Goal: Entertainment & Leisure: Browse casually

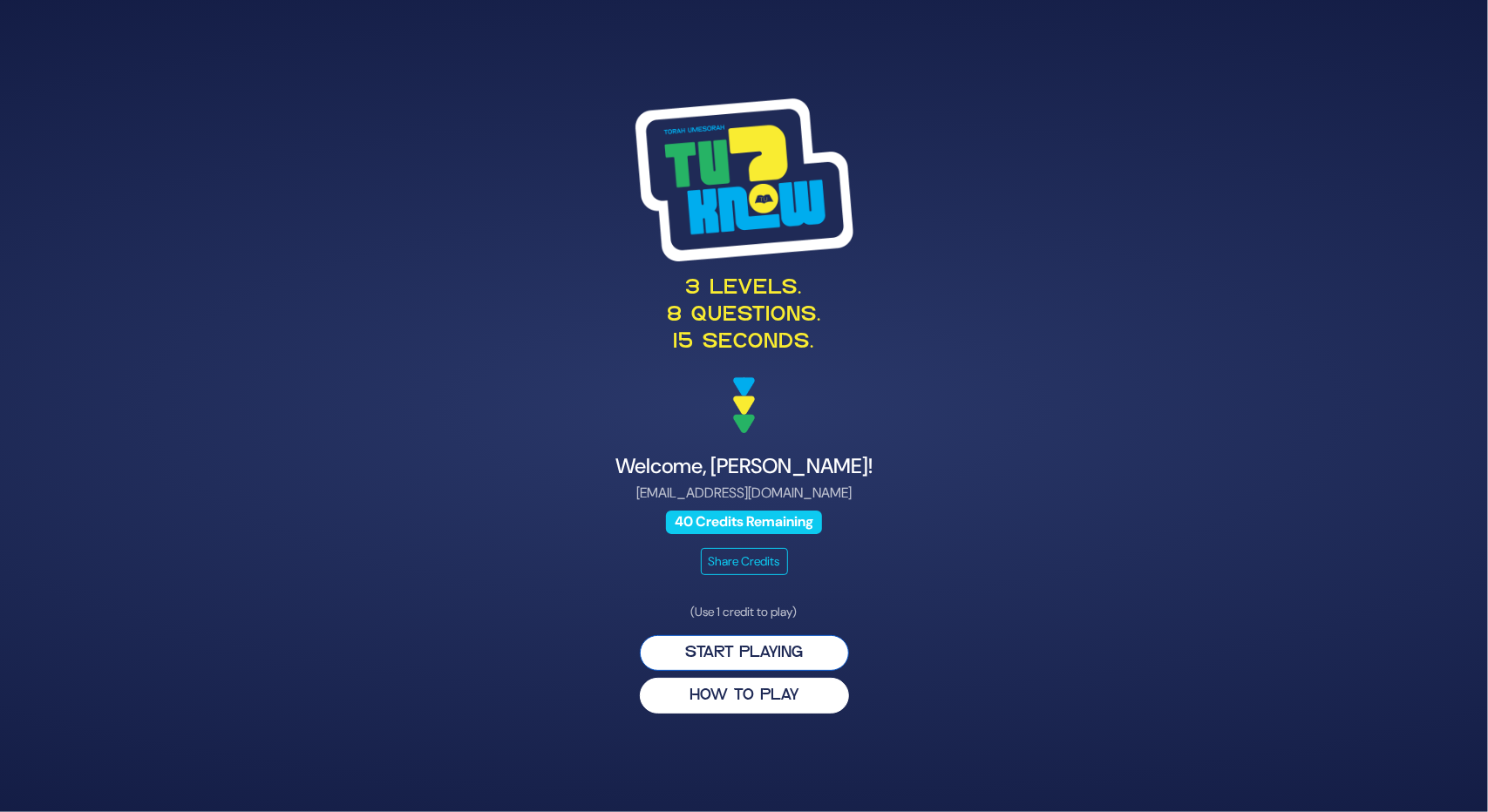
click at [769, 658] on button "Start Playing" at bounding box center [745, 653] width 210 height 36
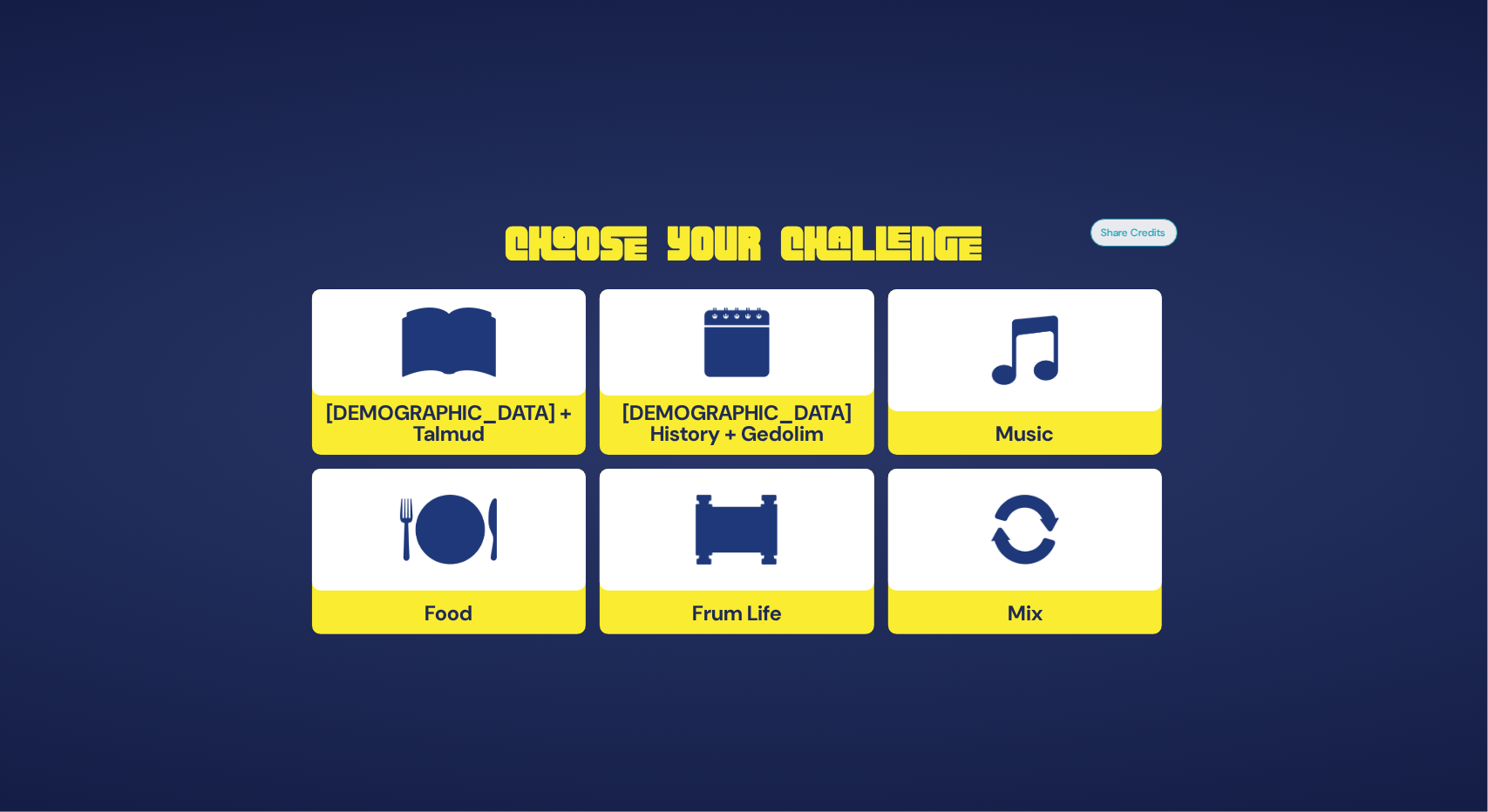
click at [719, 537] on img at bounding box center [736, 530] width 82 height 70
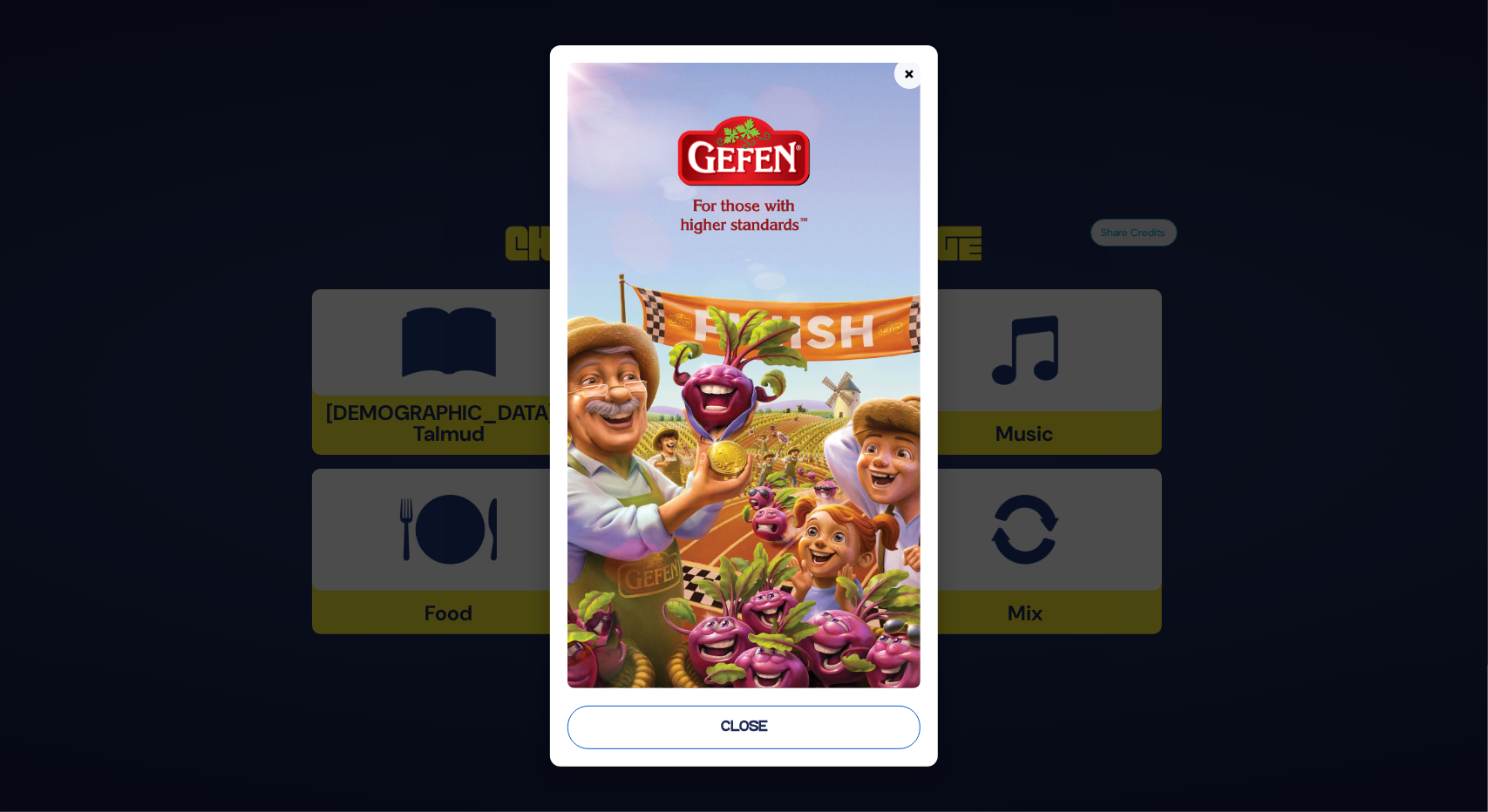
click at [764, 729] on button "Close" at bounding box center [743, 728] width 352 height 43
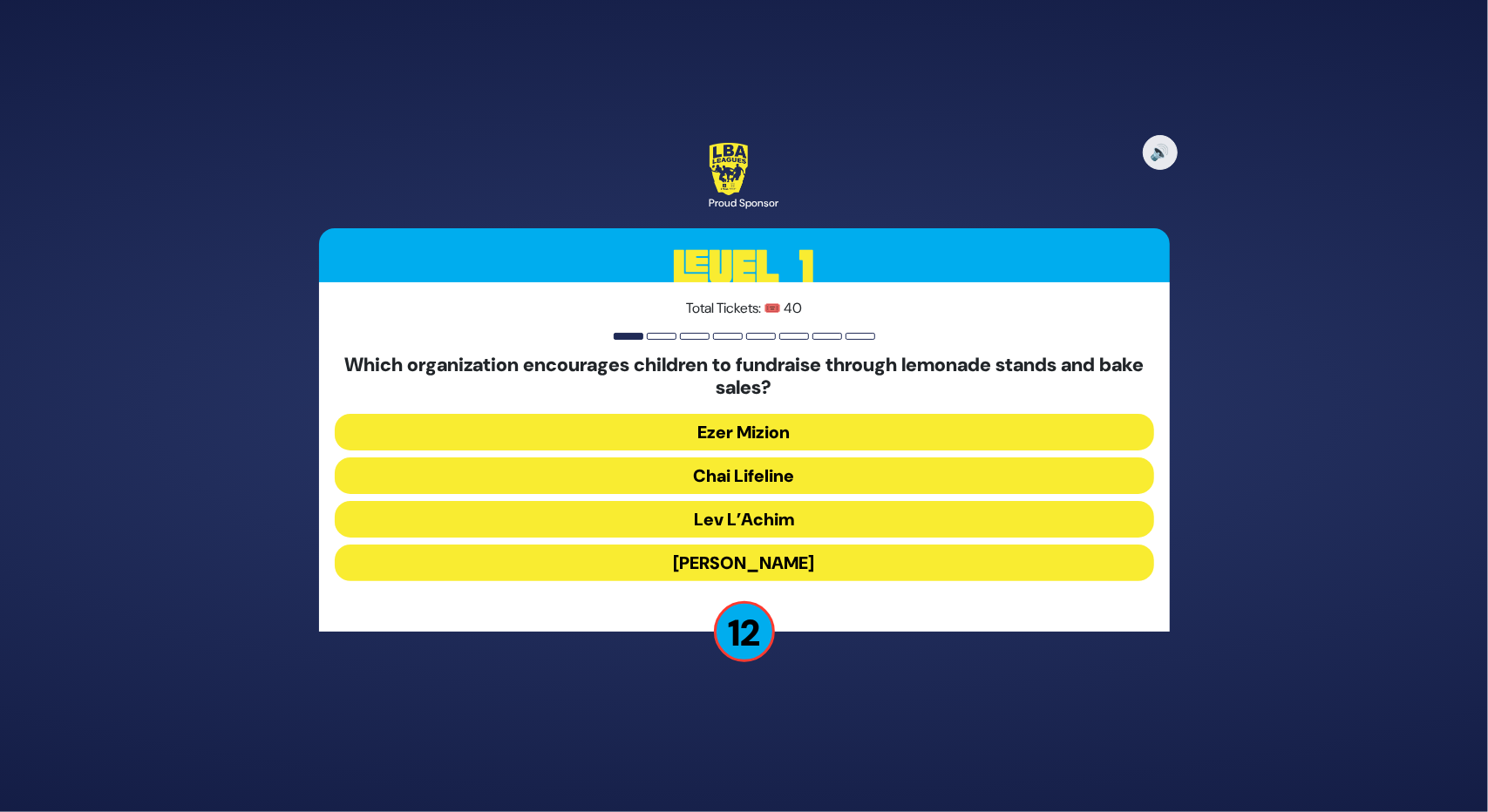
click at [787, 481] on button "Chai Lifeline" at bounding box center [744, 476] width 820 height 37
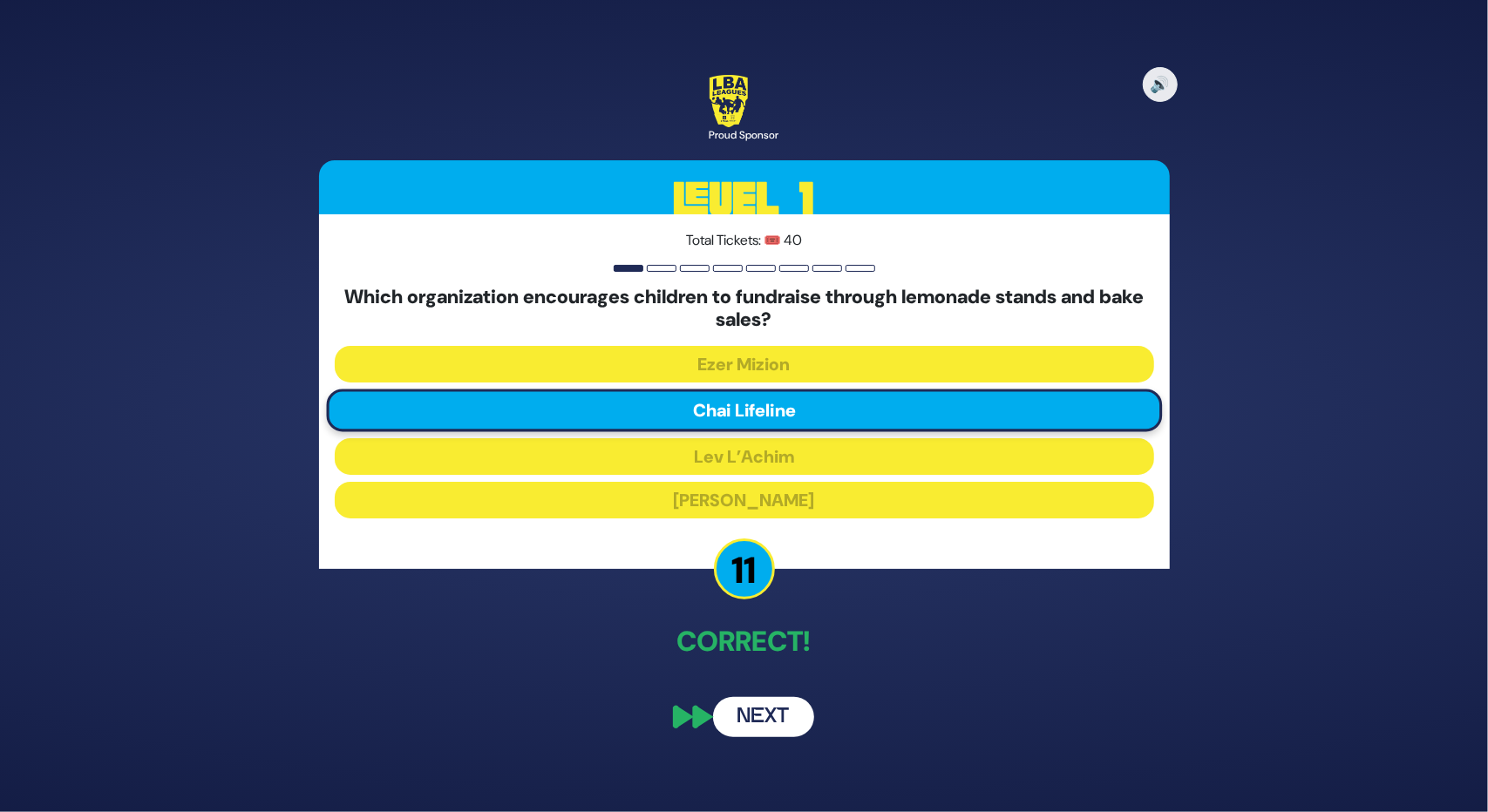
click at [736, 693] on div "🔊 Proud Sponsor Level 1 Total Tickets: 🎟️ 40 Which organization encourages chil…" at bounding box center [744, 406] width 892 height 704
click at [765, 708] on button "Next" at bounding box center [763, 717] width 101 height 40
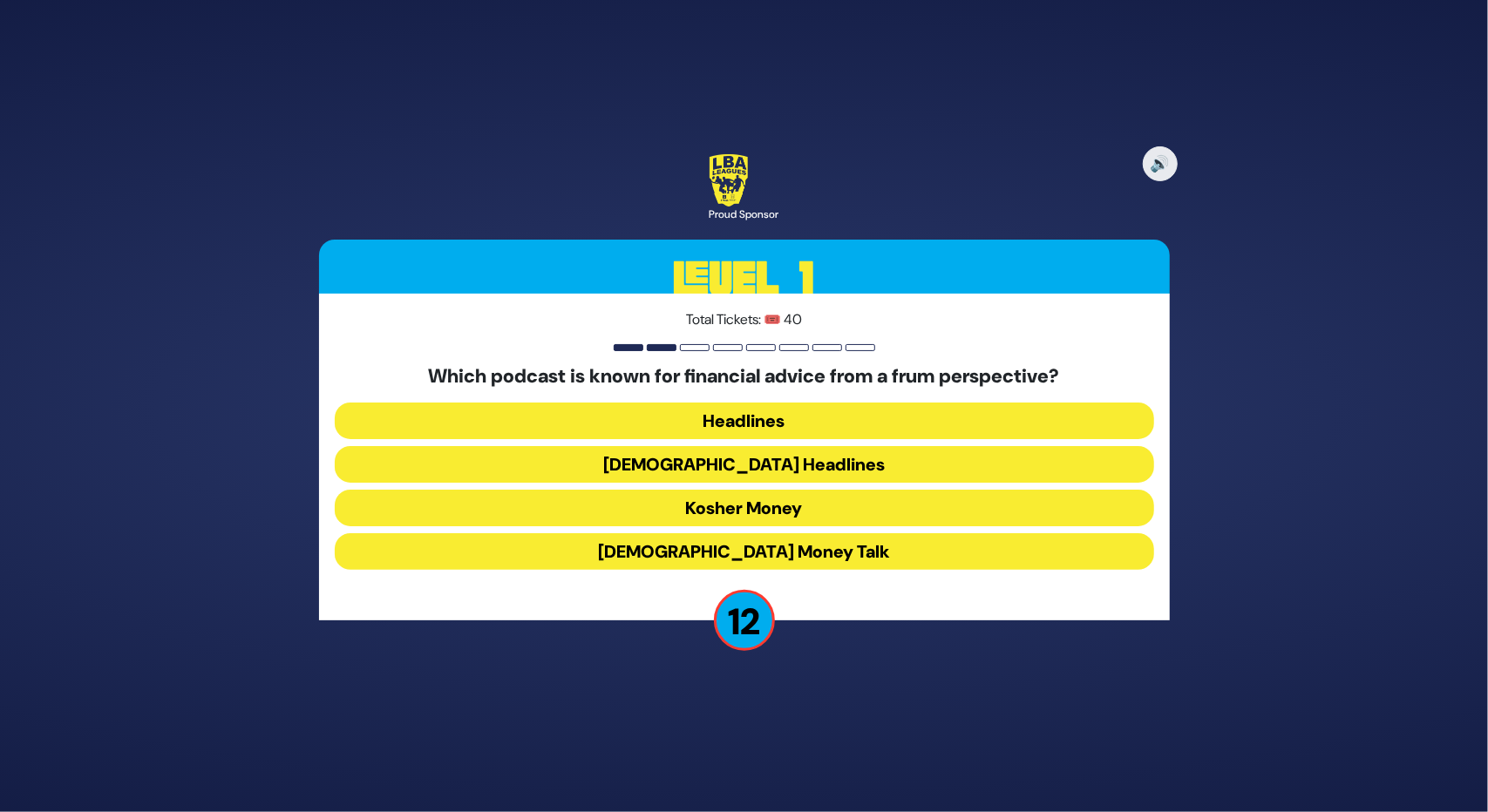
click at [760, 514] on button "Kosher Money" at bounding box center [744, 508] width 820 height 37
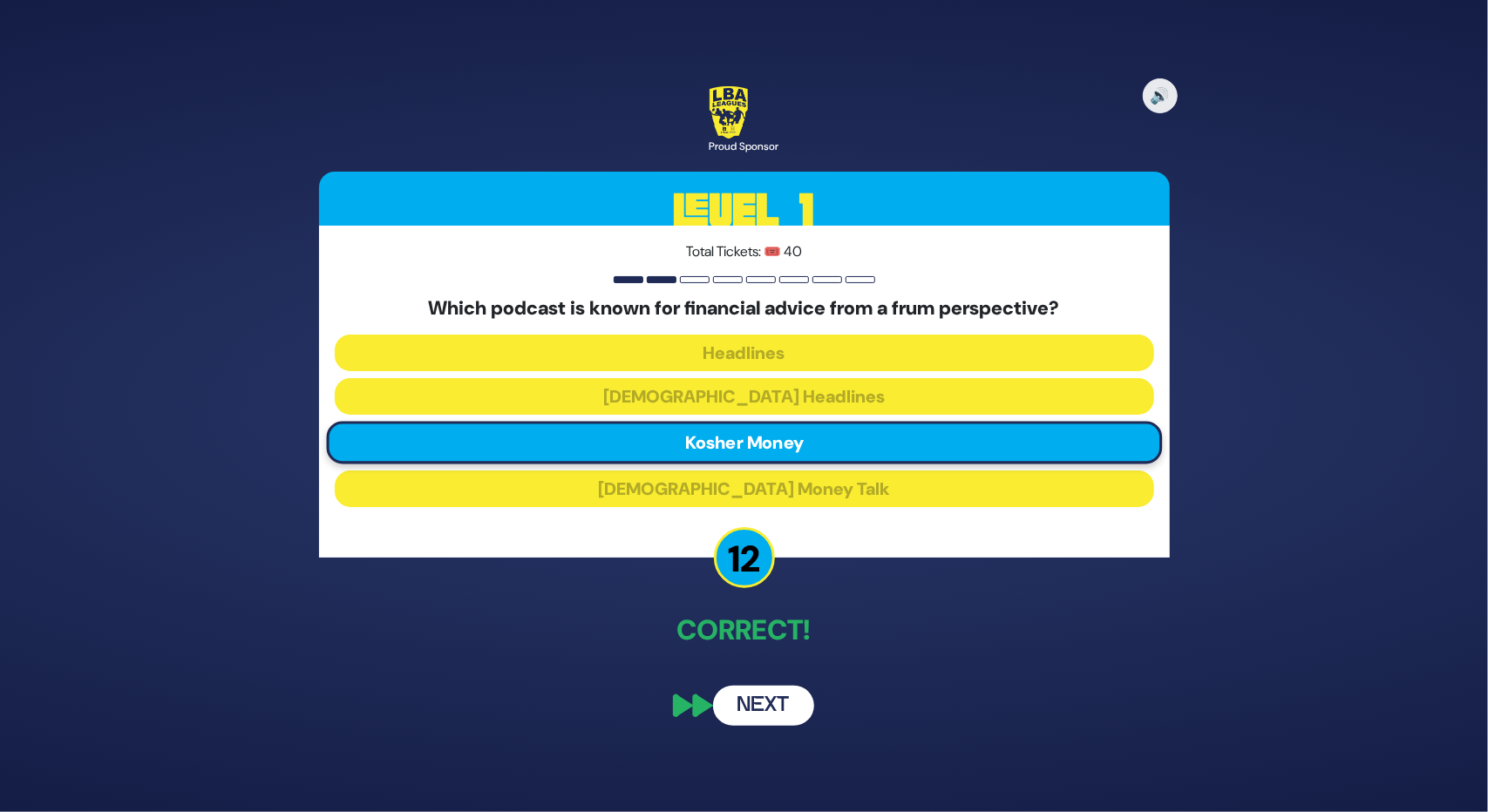
click at [742, 701] on button "Next" at bounding box center [763, 705] width 101 height 40
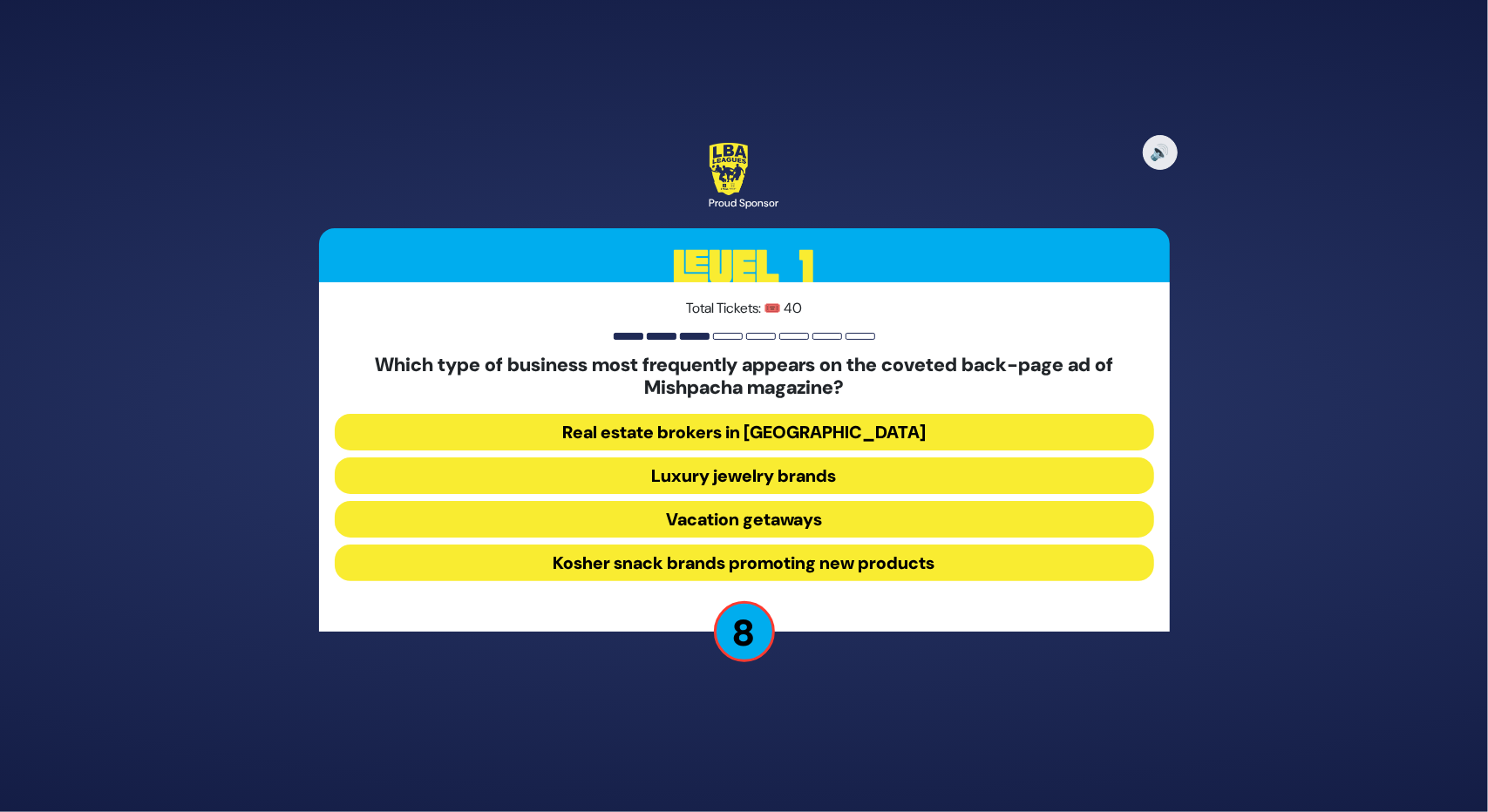
click at [719, 470] on button "Luxury jewelry brands" at bounding box center [744, 476] width 820 height 37
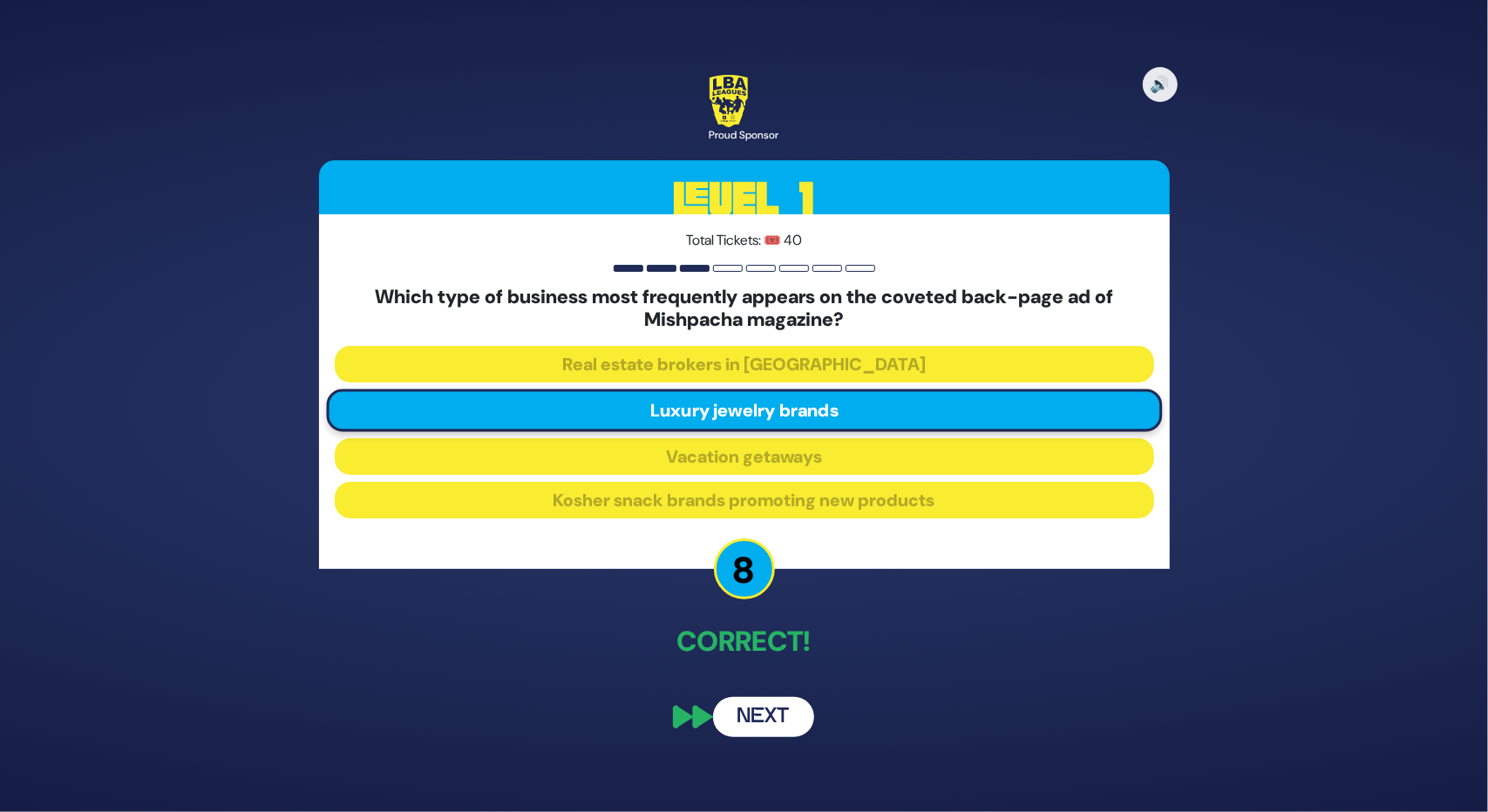
click at [758, 714] on button "Next" at bounding box center [763, 717] width 101 height 40
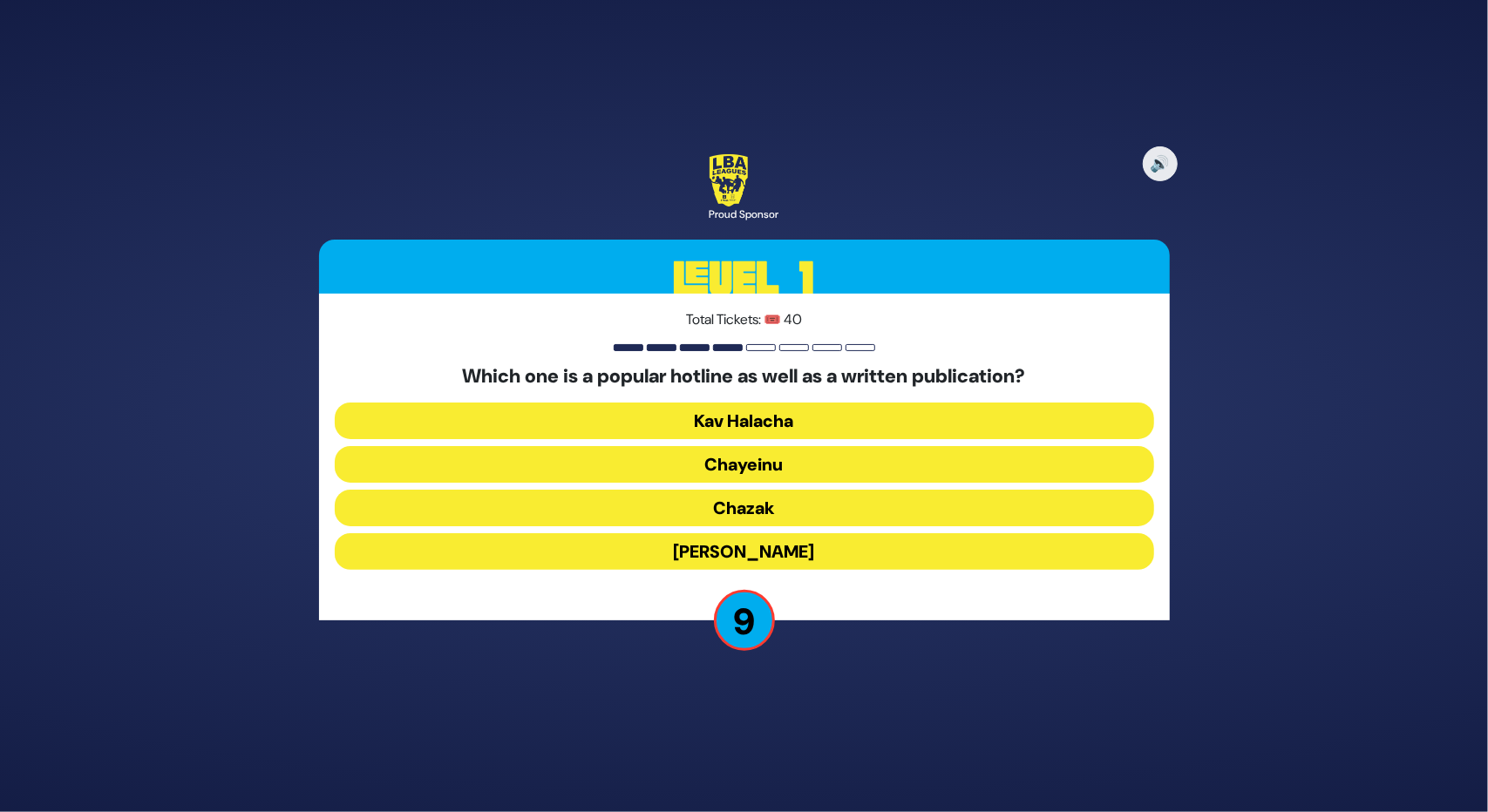
click at [756, 415] on button "Kav Halacha" at bounding box center [744, 420] width 820 height 37
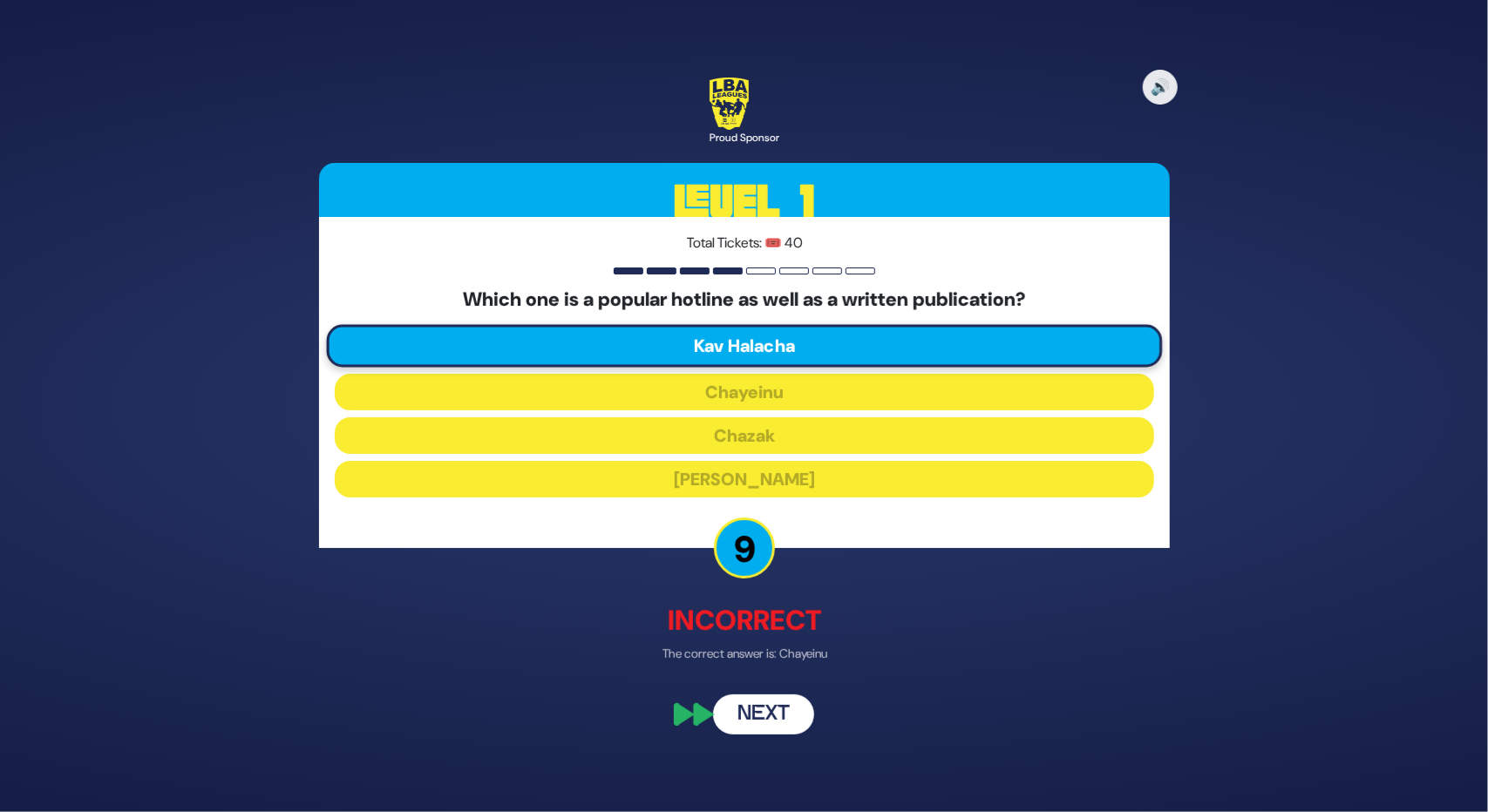
click at [772, 721] on button "Next" at bounding box center [763, 715] width 101 height 40
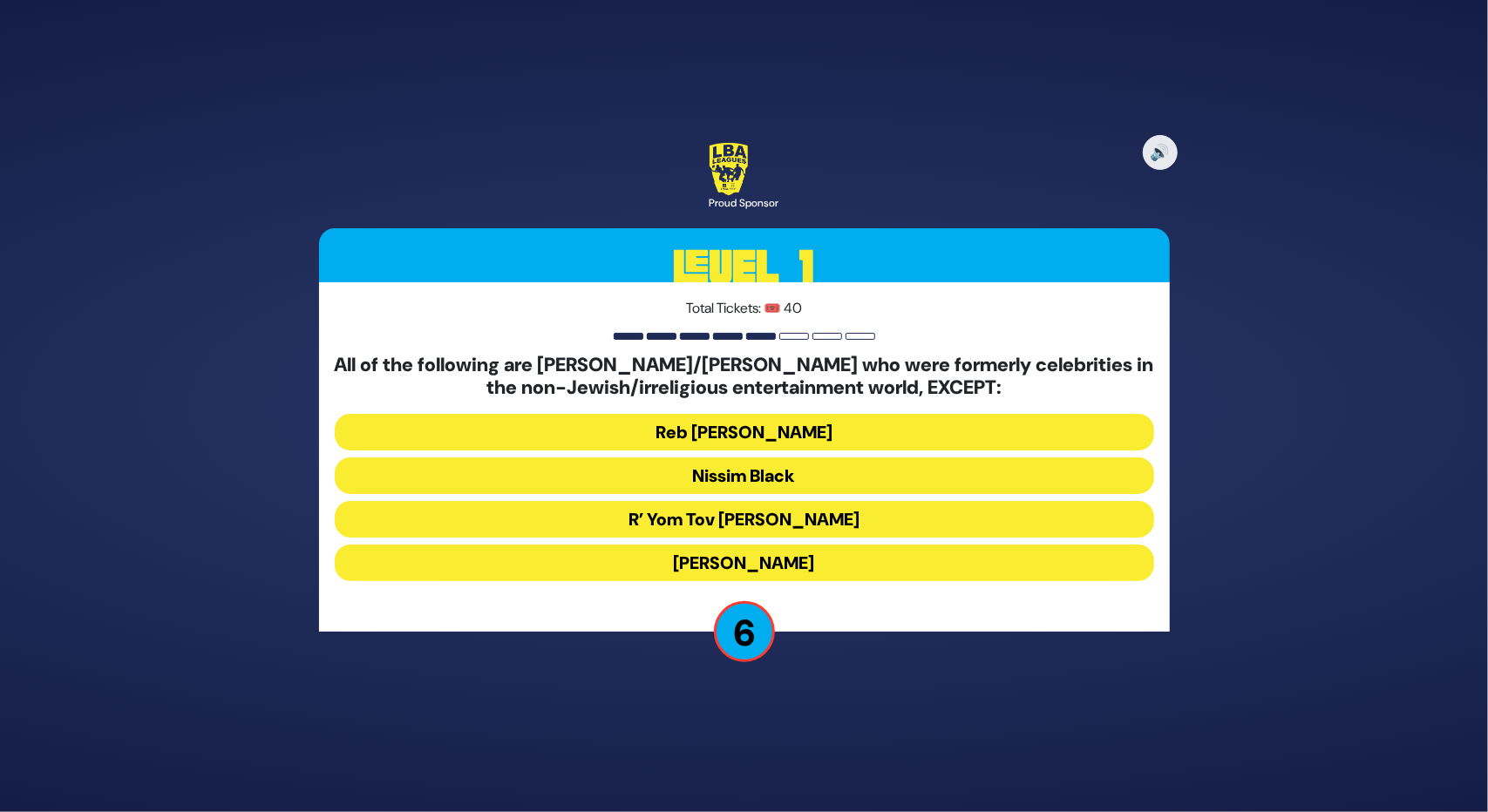
click at [748, 512] on button "R’ Yom Tov [PERSON_NAME]" at bounding box center [744, 519] width 820 height 37
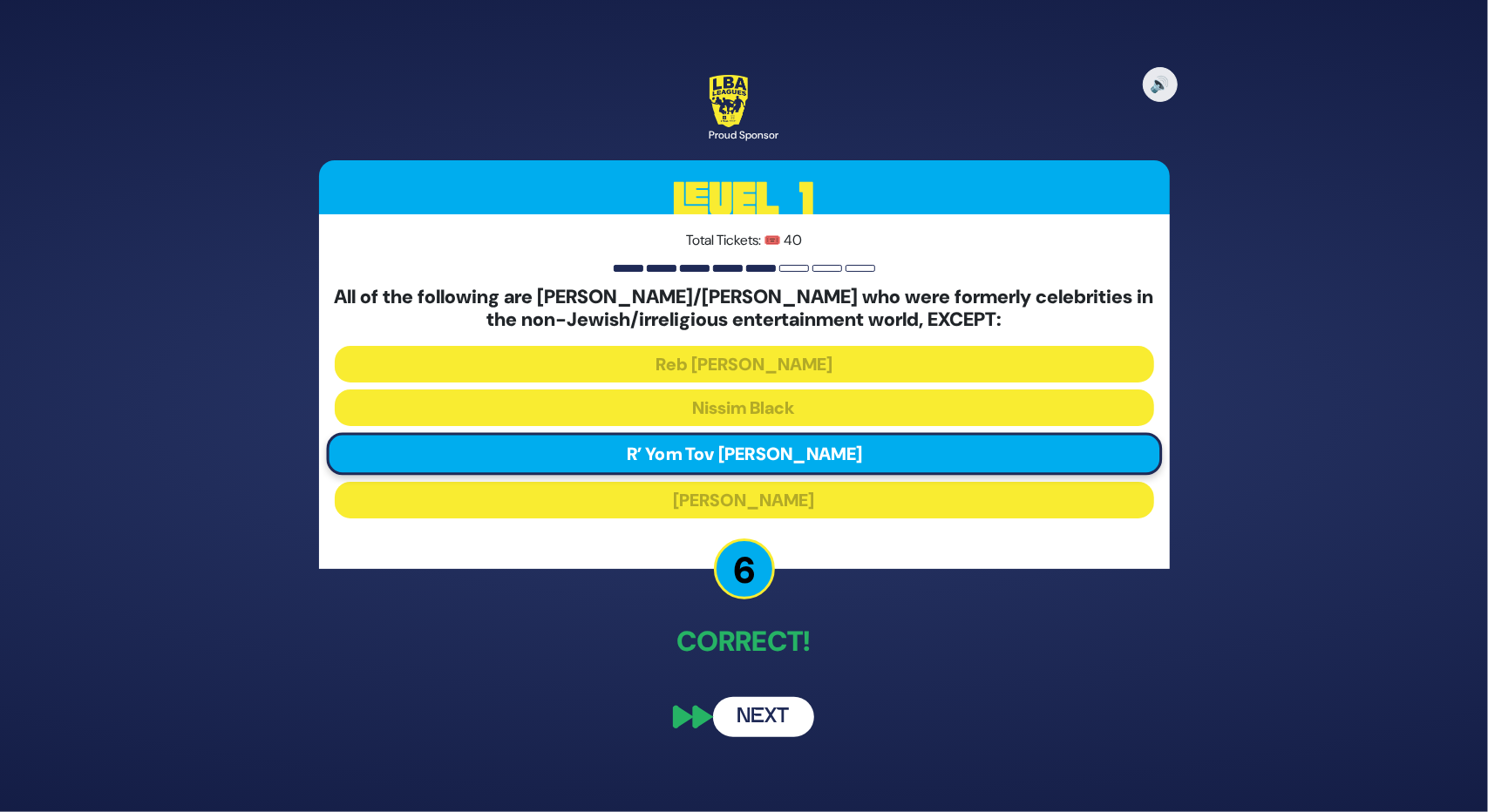
click at [748, 718] on button "Next" at bounding box center [763, 717] width 101 height 40
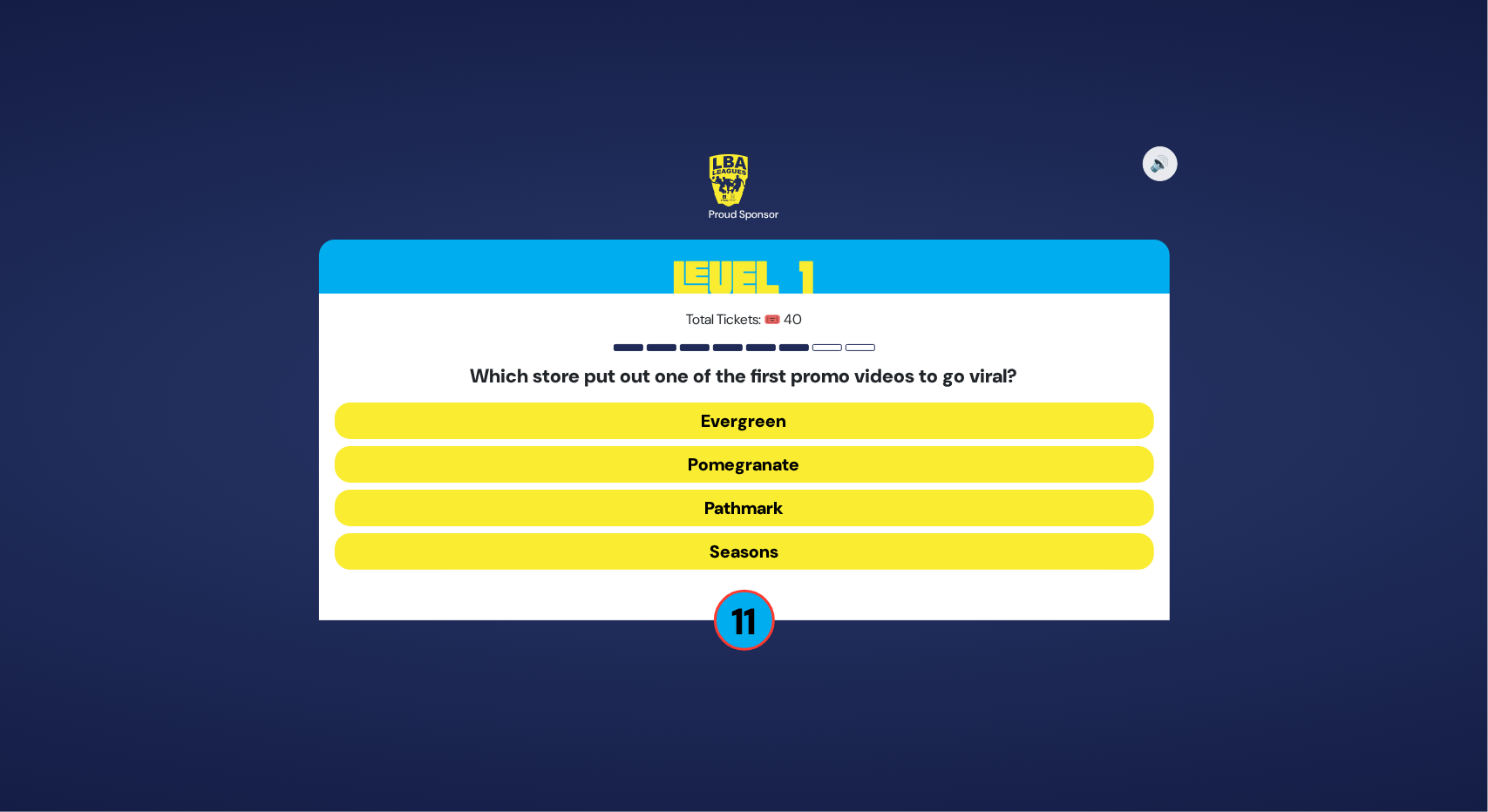
click at [739, 471] on button "Pomegranate" at bounding box center [744, 465] width 820 height 37
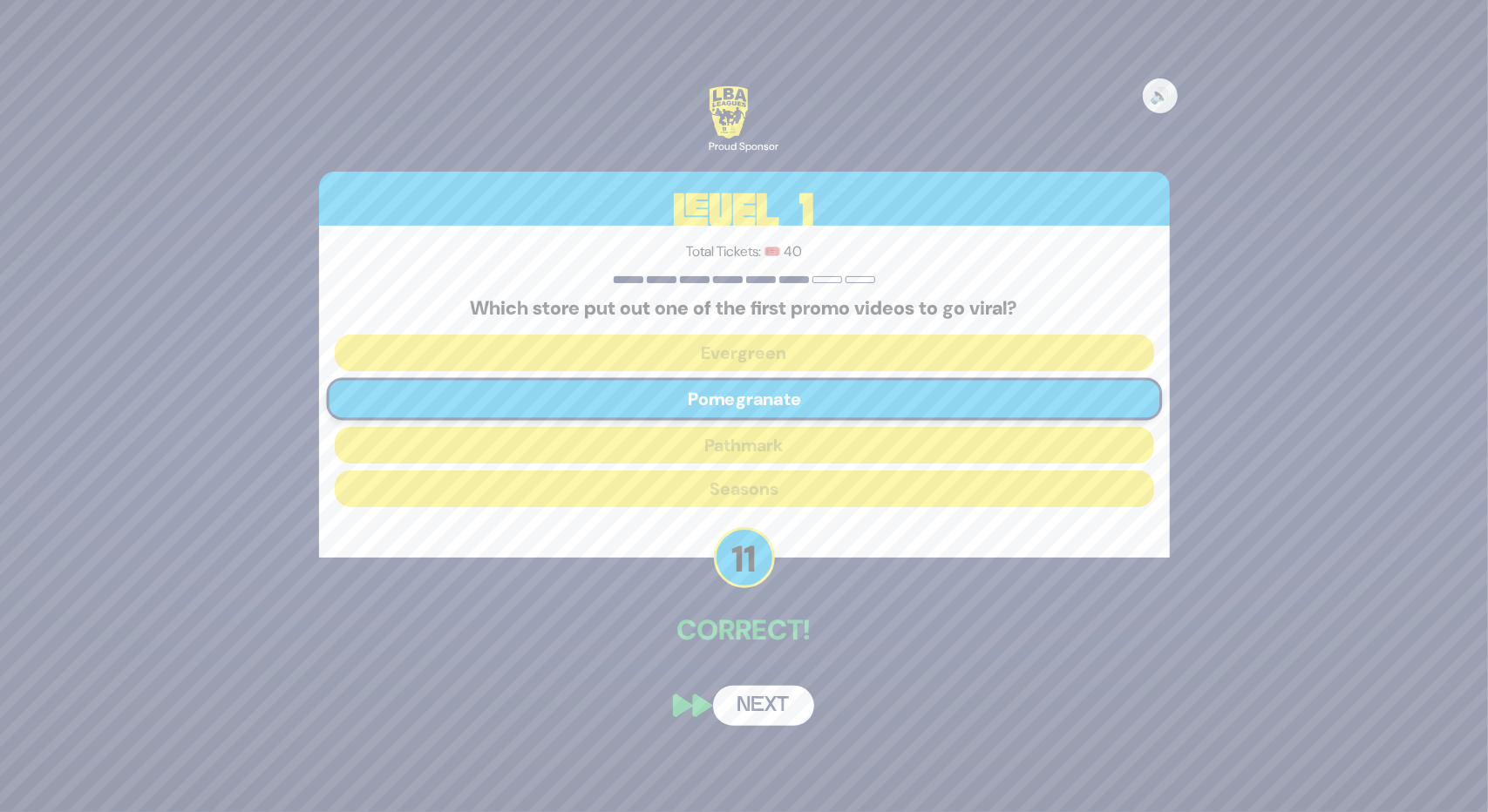
click at [777, 698] on button "Next" at bounding box center [763, 705] width 101 height 40
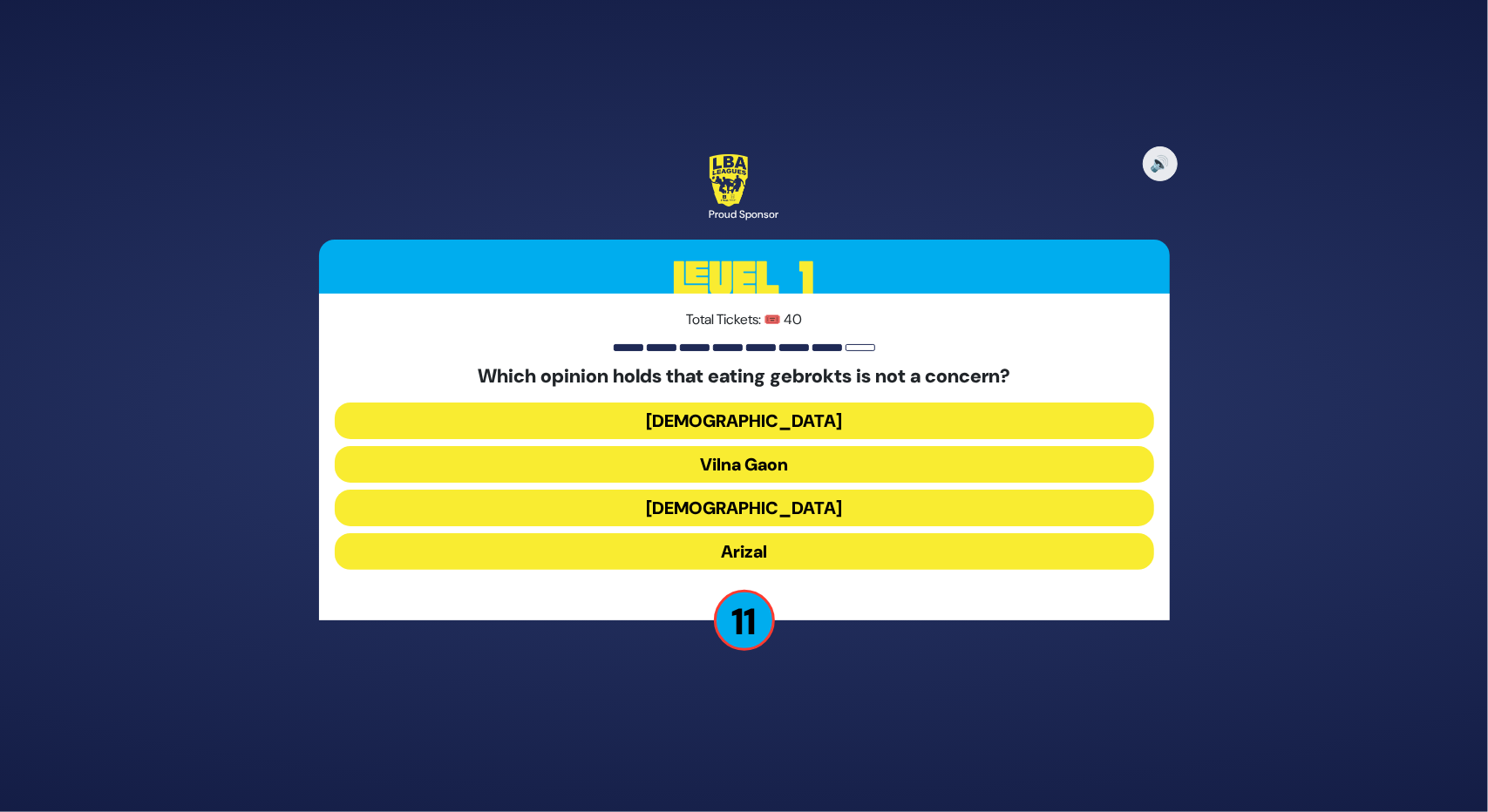
click at [658, 454] on button "Vilna Gaon" at bounding box center [744, 465] width 820 height 37
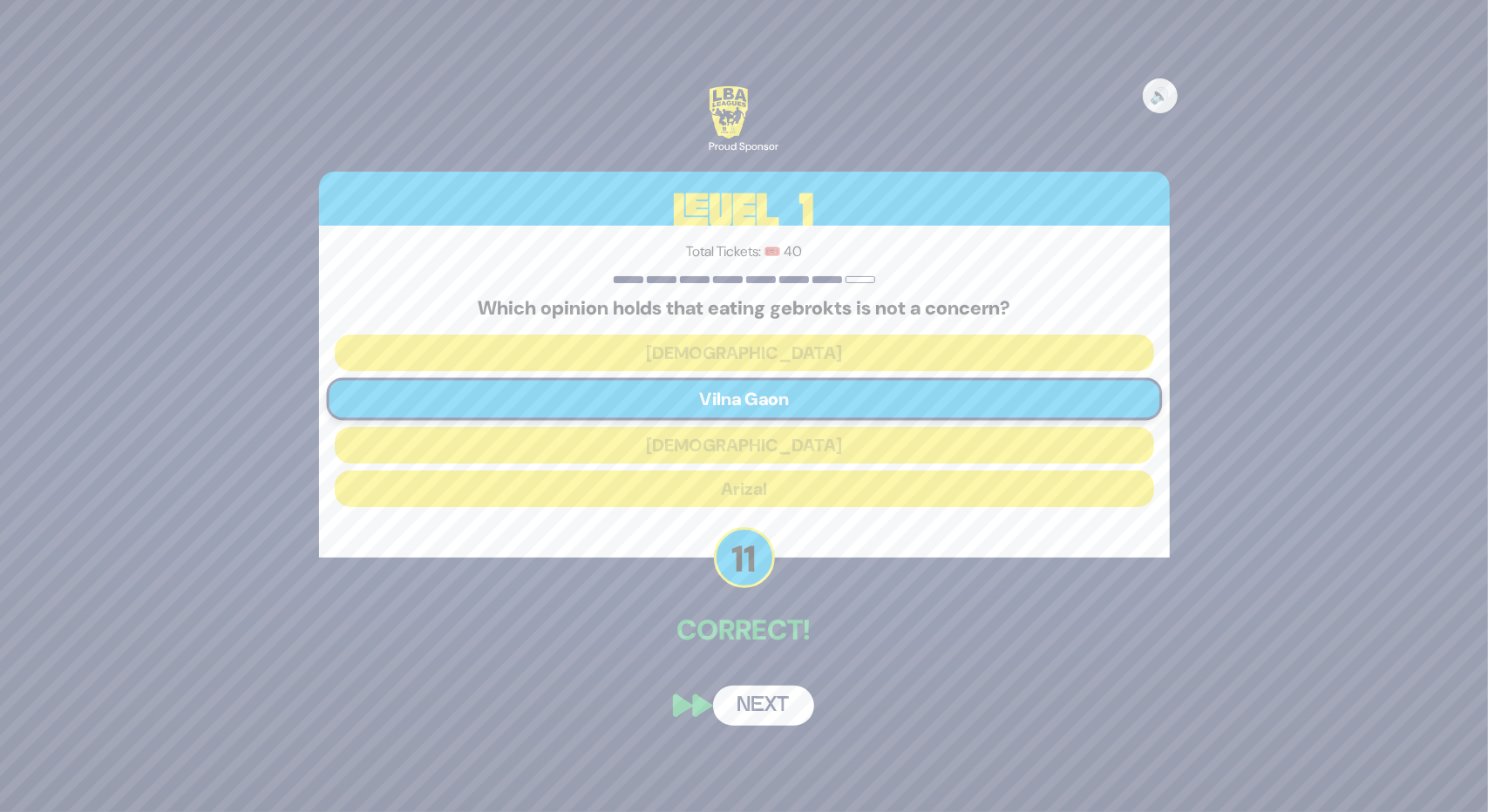
click at [769, 697] on button "Next" at bounding box center [763, 705] width 101 height 40
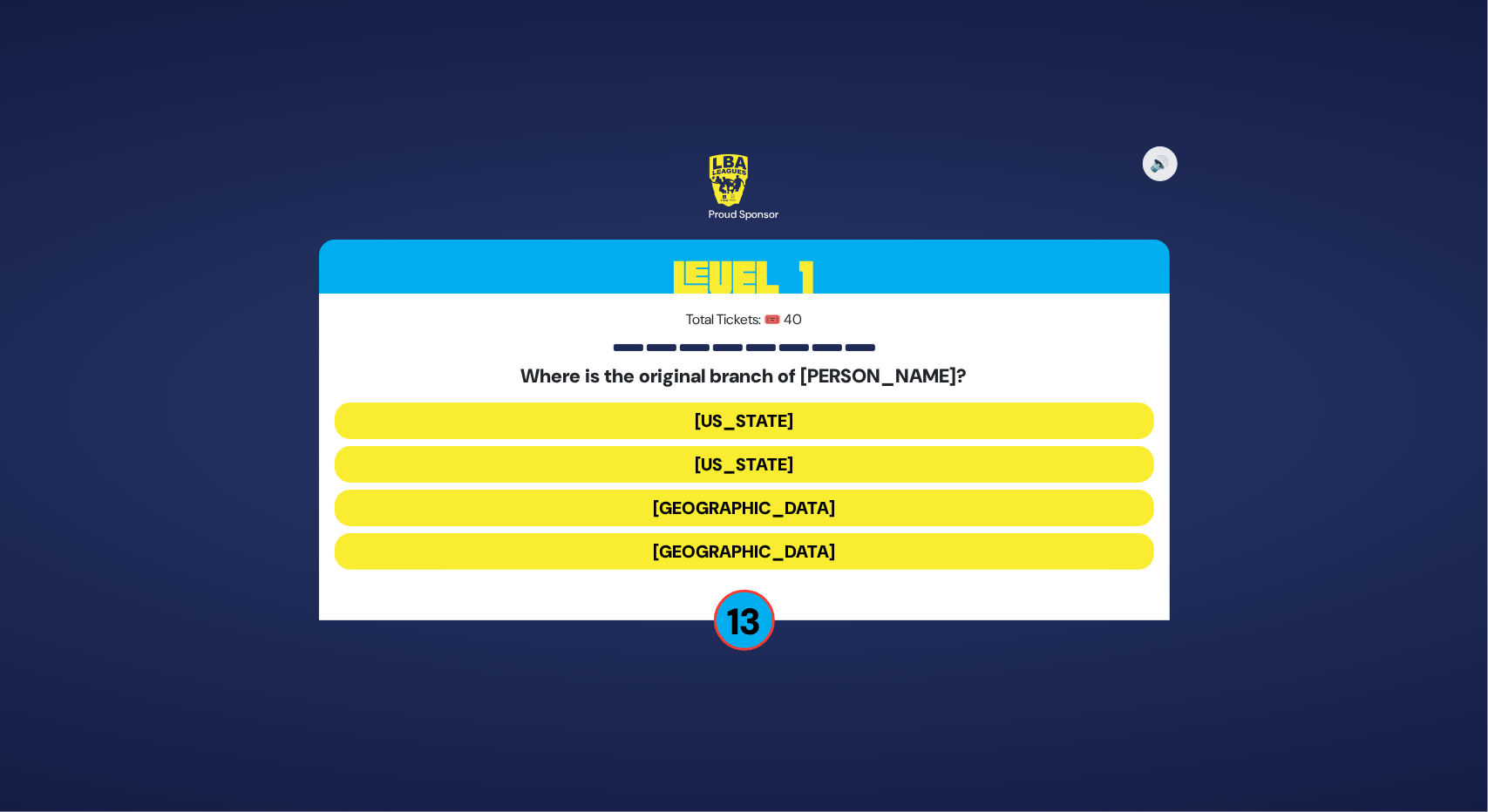
click at [704, 522] on button "[GEOGRAPHIC_DATA]" at bounding box center [744, 508] width 820 height 37
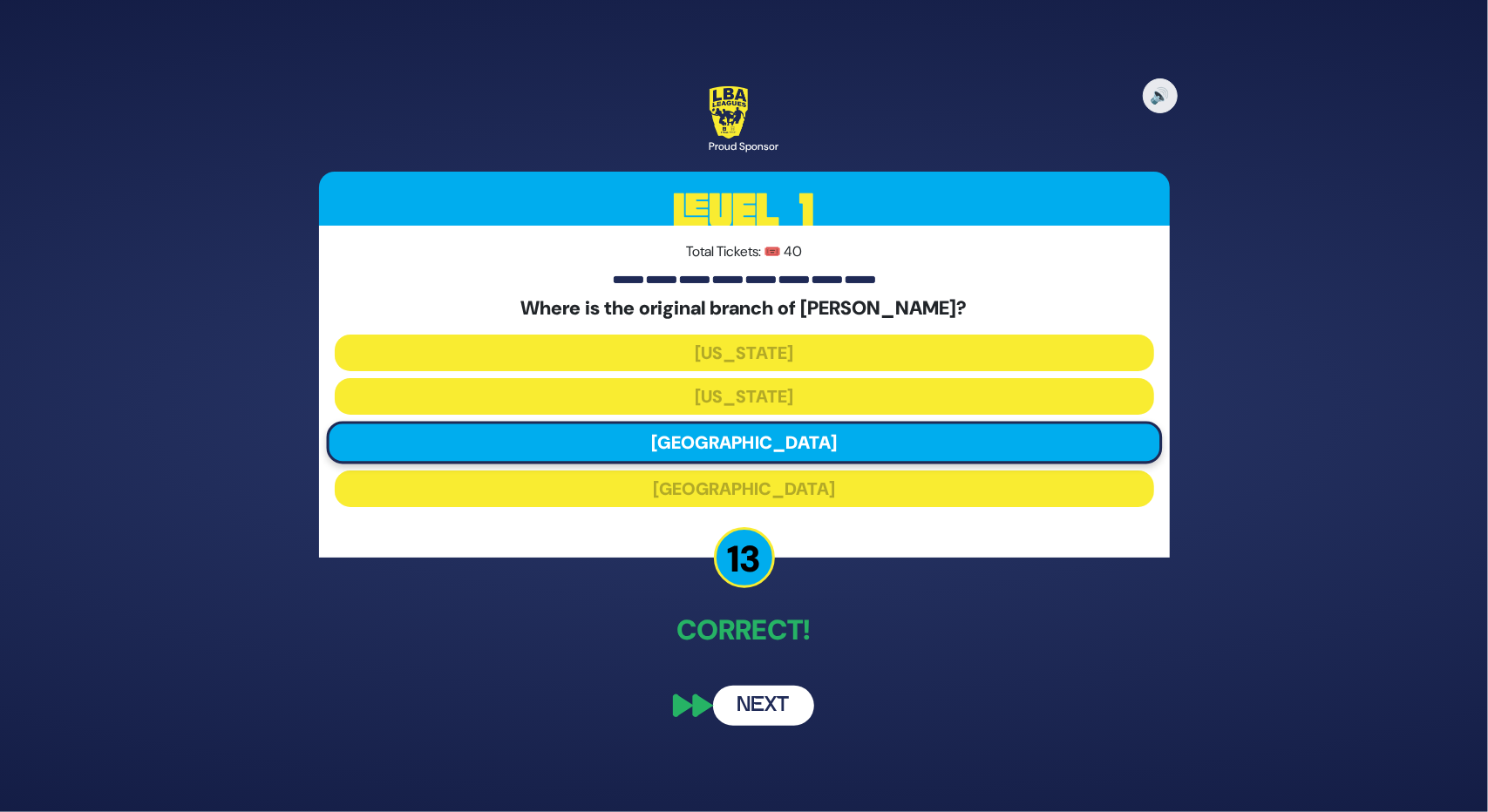
click at [764, 698] on button "Next" at bounding box center [763, 705] width 101 height 40
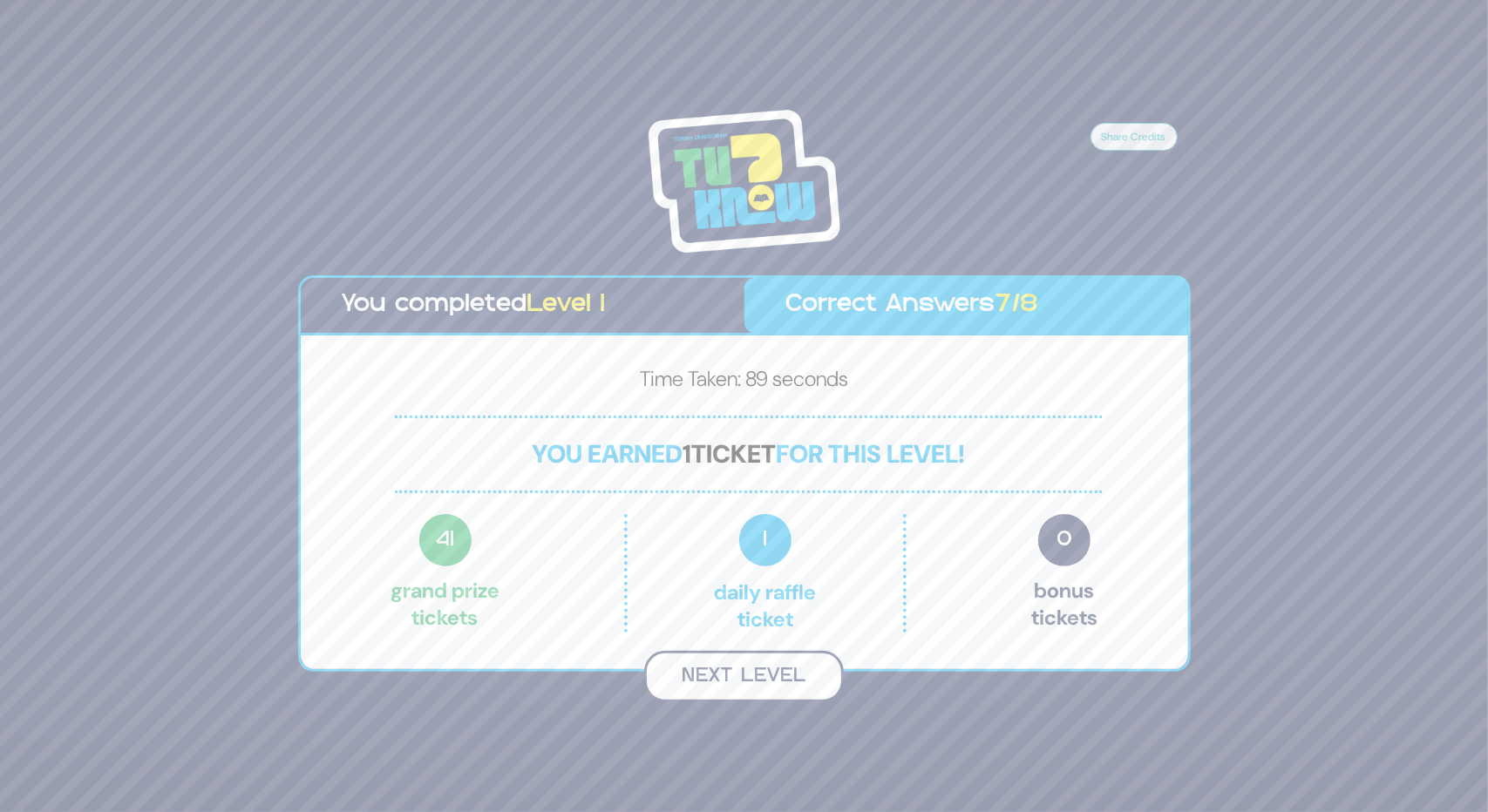
click at [758, 682] on button "Next Level" at bounding box center [743, 677] width 199 height 51
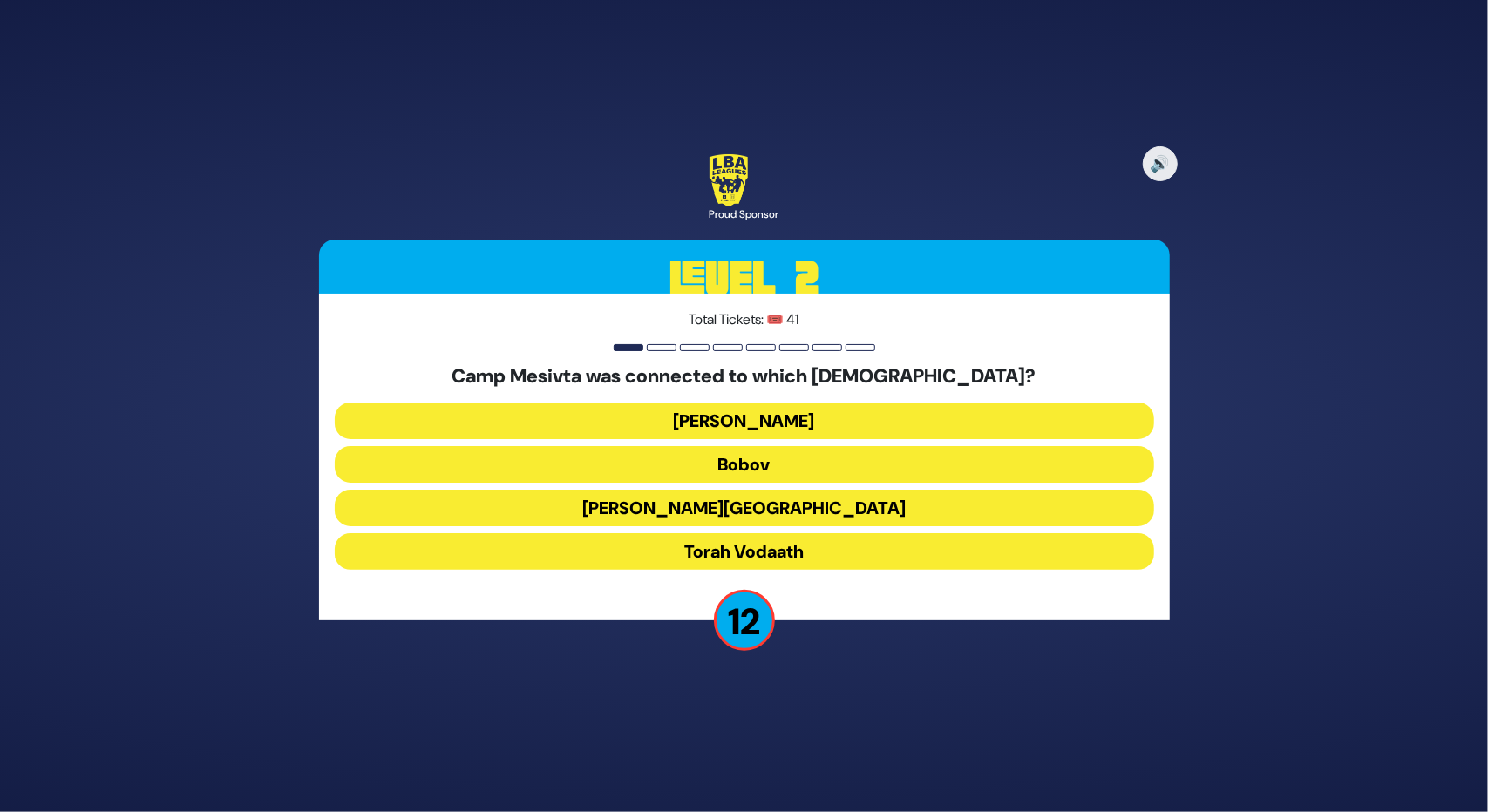
click at [695, 539] on button "Torah Vodaath" at bounding box center [744, 551] width 820 height 37
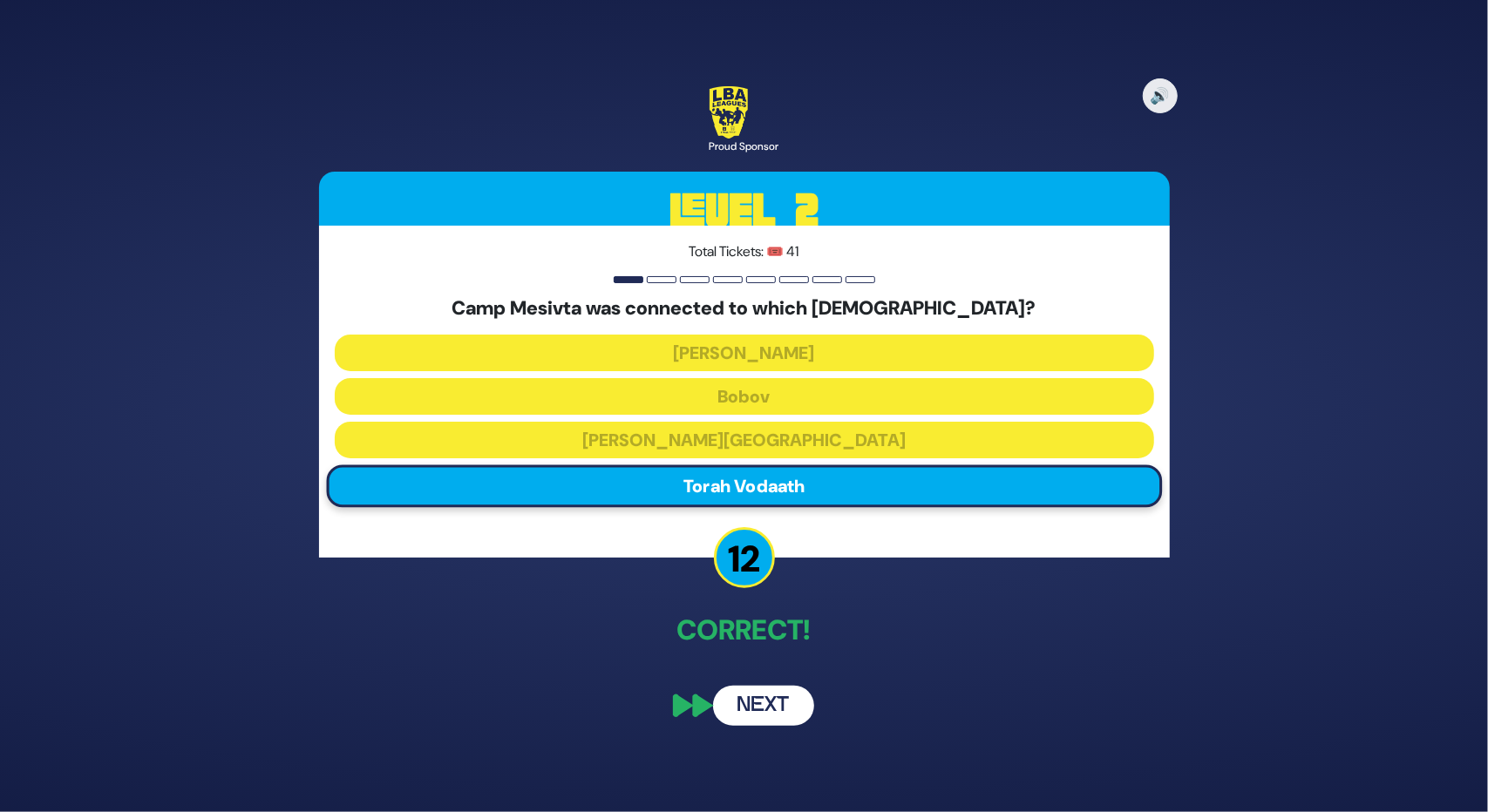
click at [786, 705] on button "Next" at bounding box center [763, 705] width 101 height 40
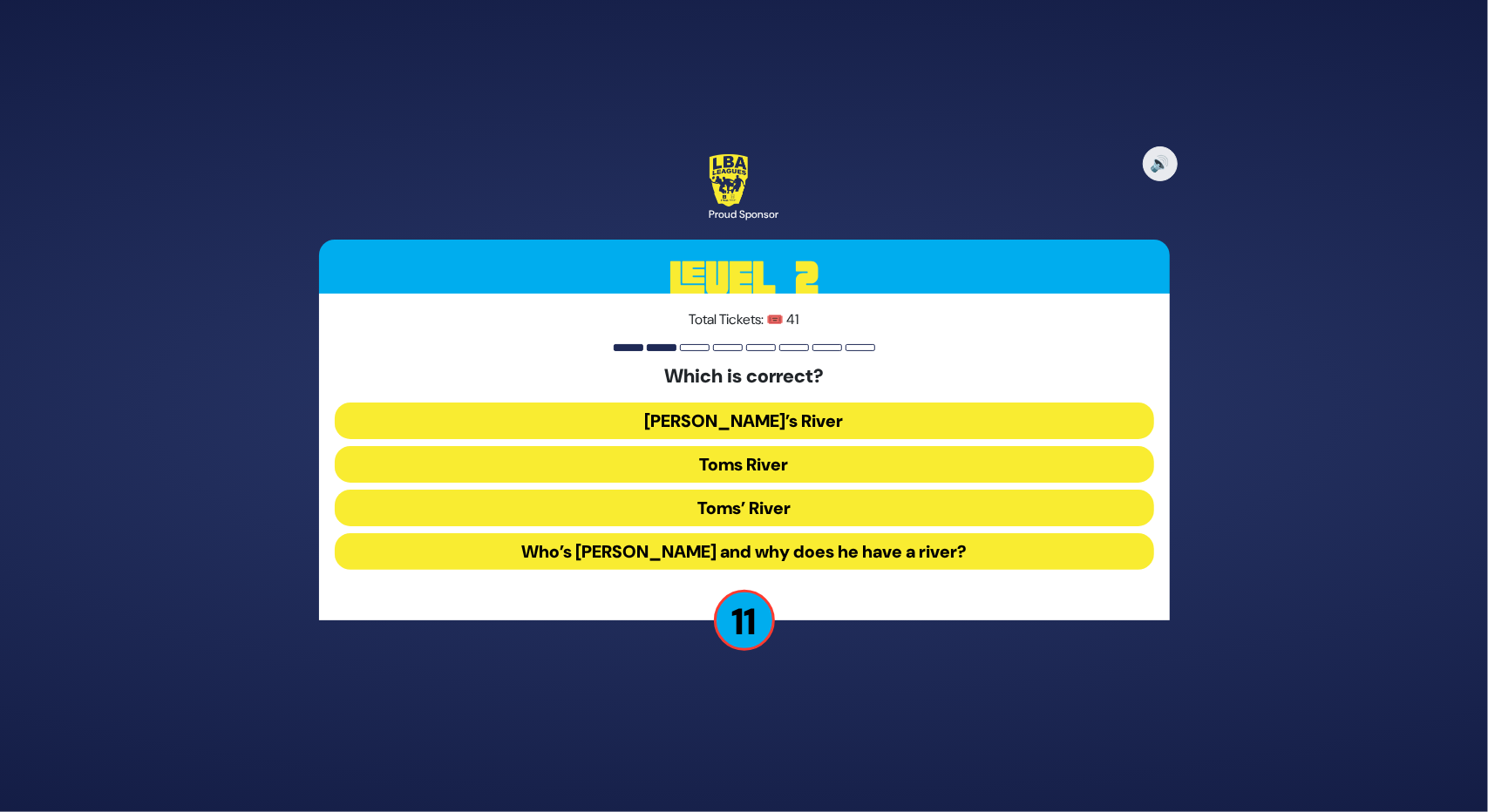
click at [750, 465] on button "Toms River" at bounding box center [744, 465] width 820 height 37
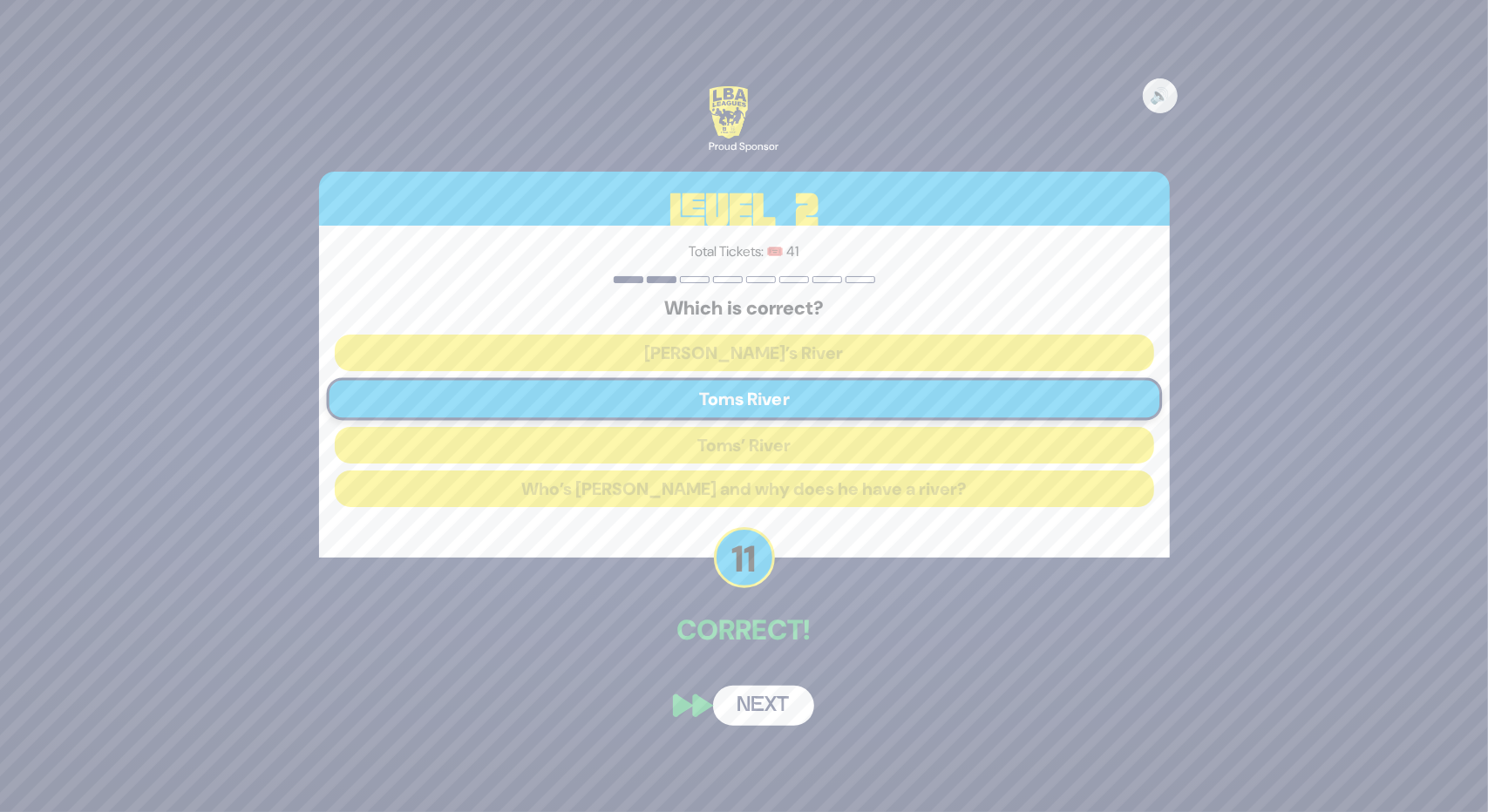
click at [764, 718] on button "Next" at bounding box center [763, 705] width 101 height 40
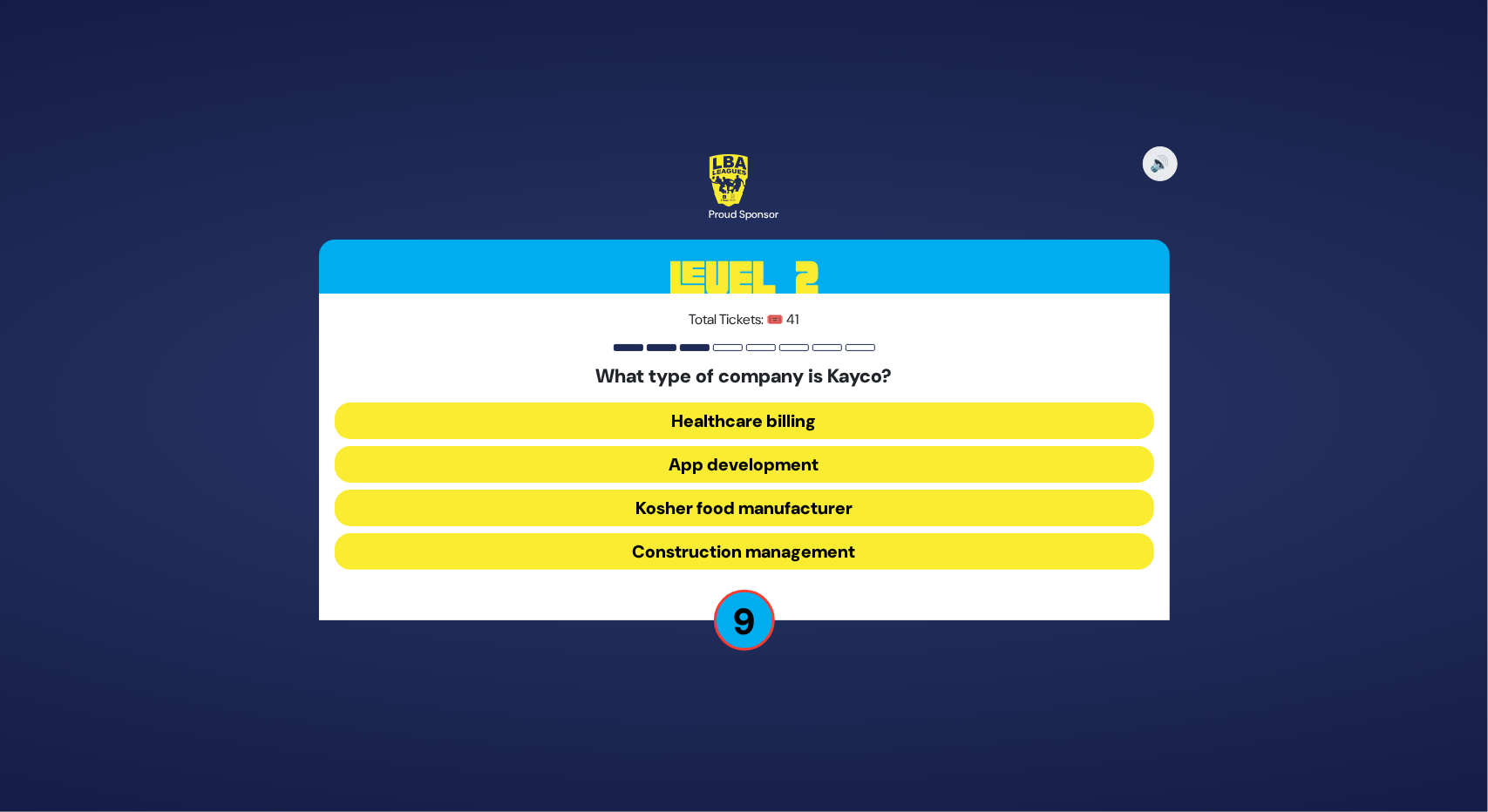
click at [709, 463] on button "App development" at bounding box center [744, 465] width 820 height 37
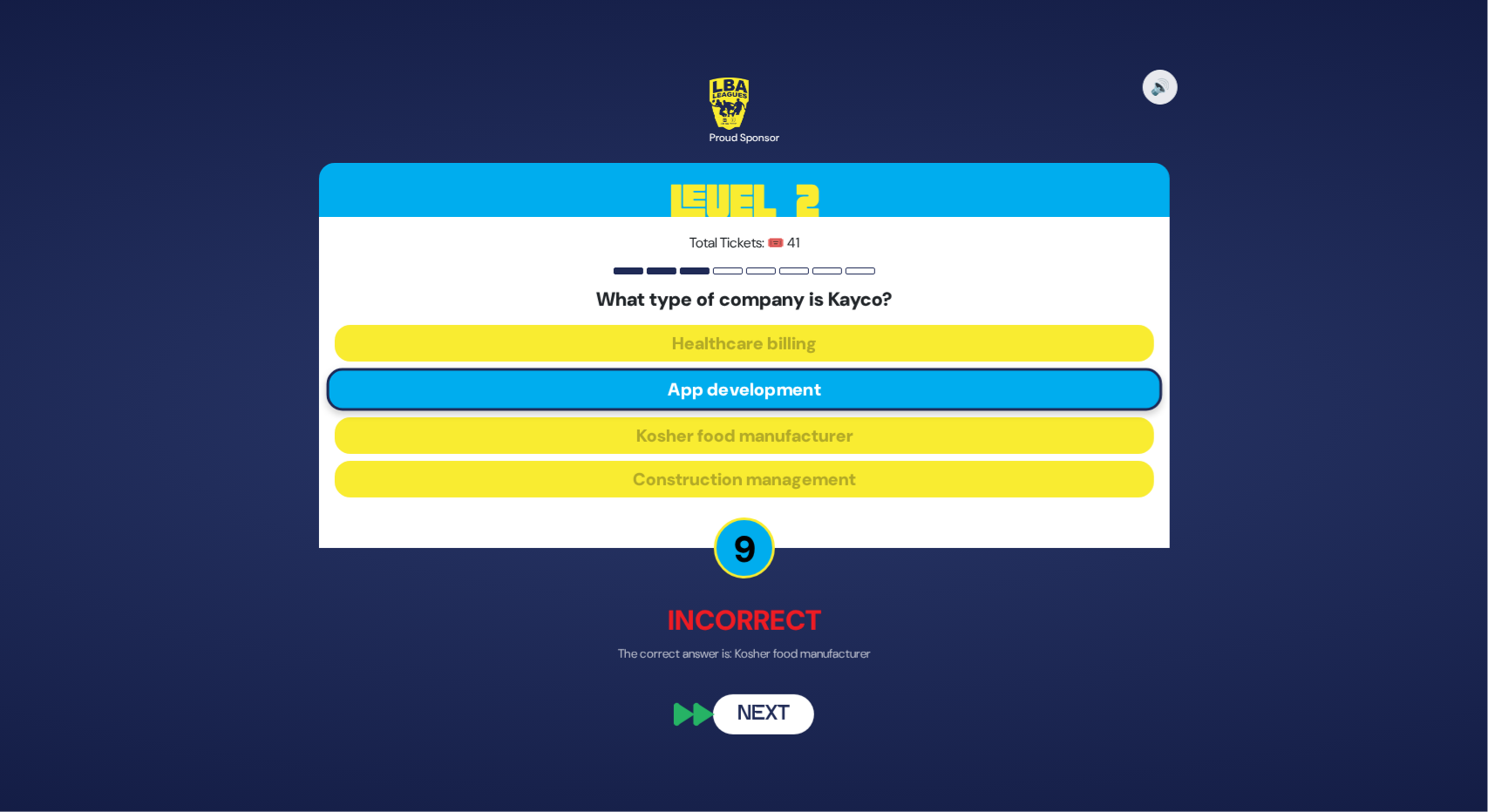
click at [755, 716] on button "Next" at bounding box center [763, 715] width 101 height 40
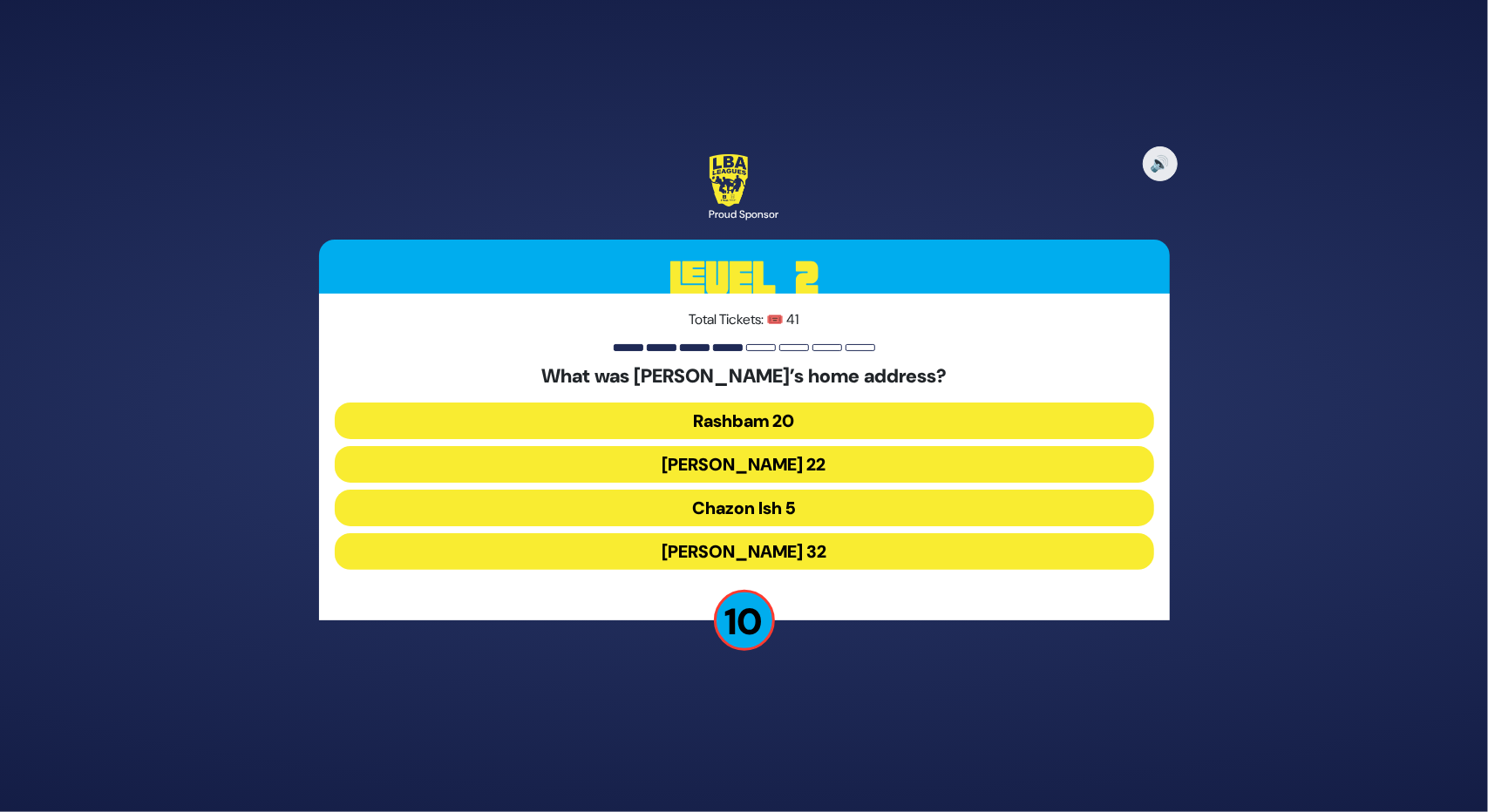
click at [732, 504] on button "Chazon Ish 5" at bounding box center [744, 508] width 820 height 37
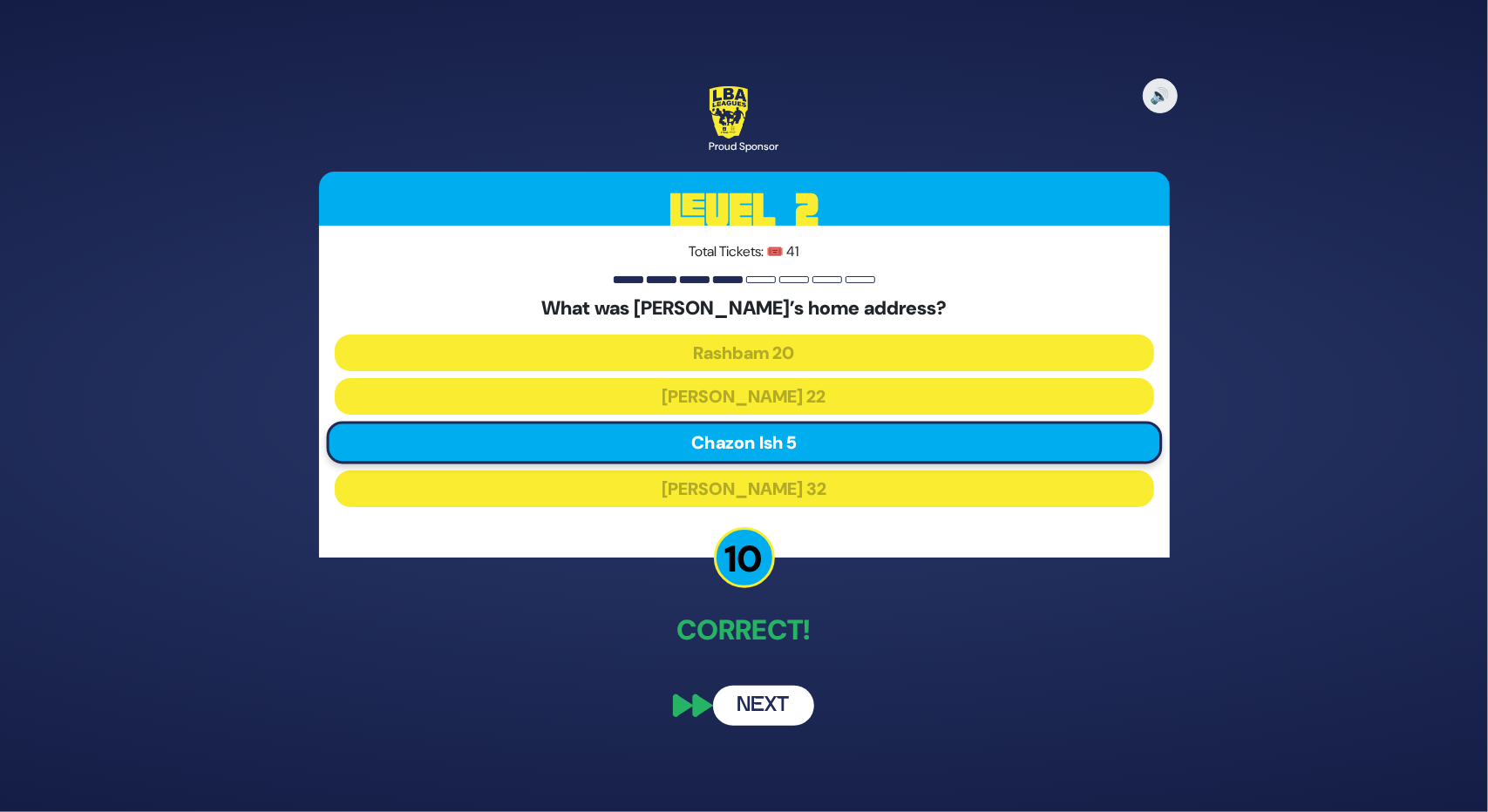
click at [754, 705] on button "Next" at bounding box center [763, 705] width 101 height 40
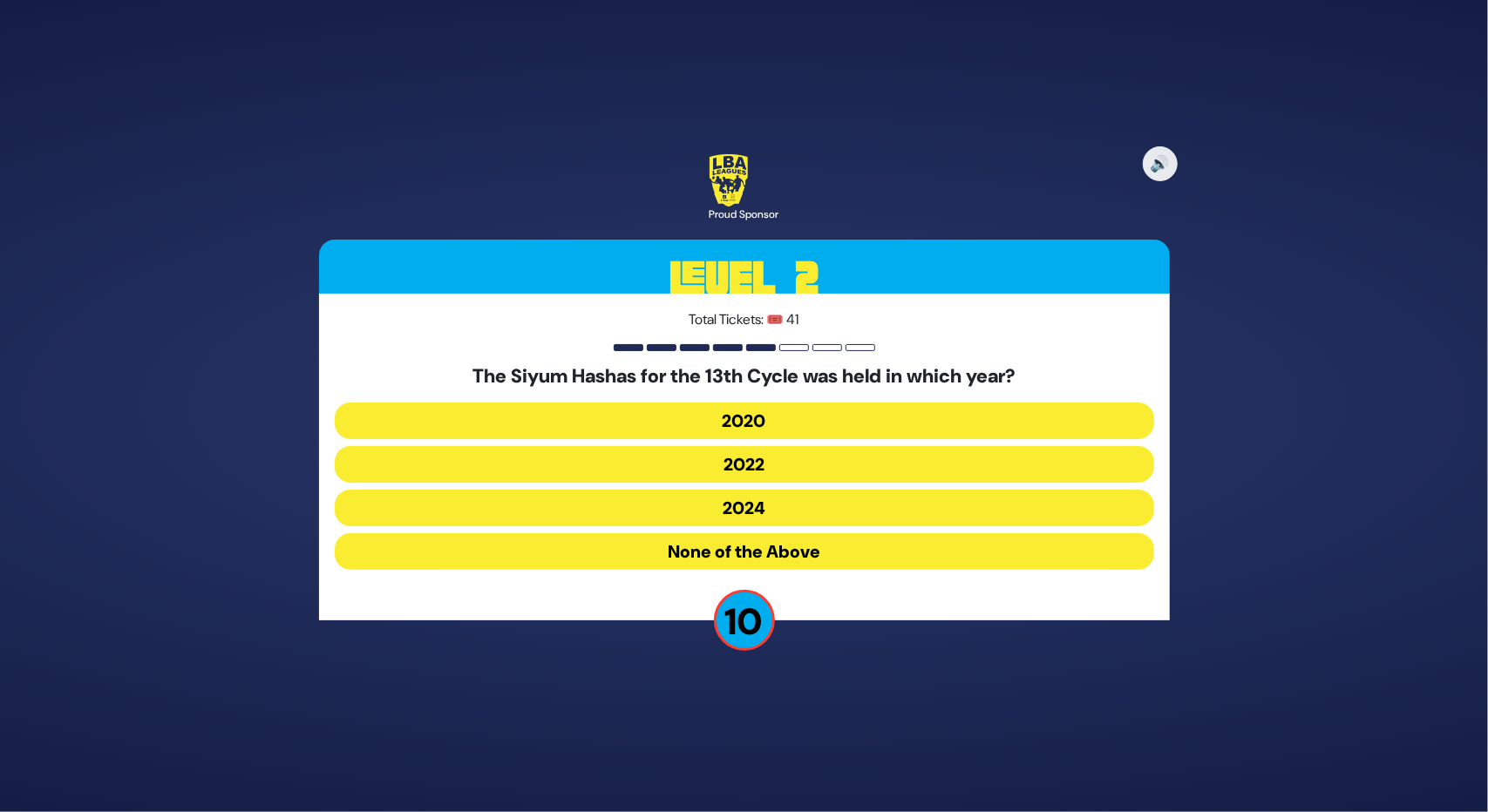
click at [750, 423] on button "2020" at bounding box center [744, 420] width 820 height 37
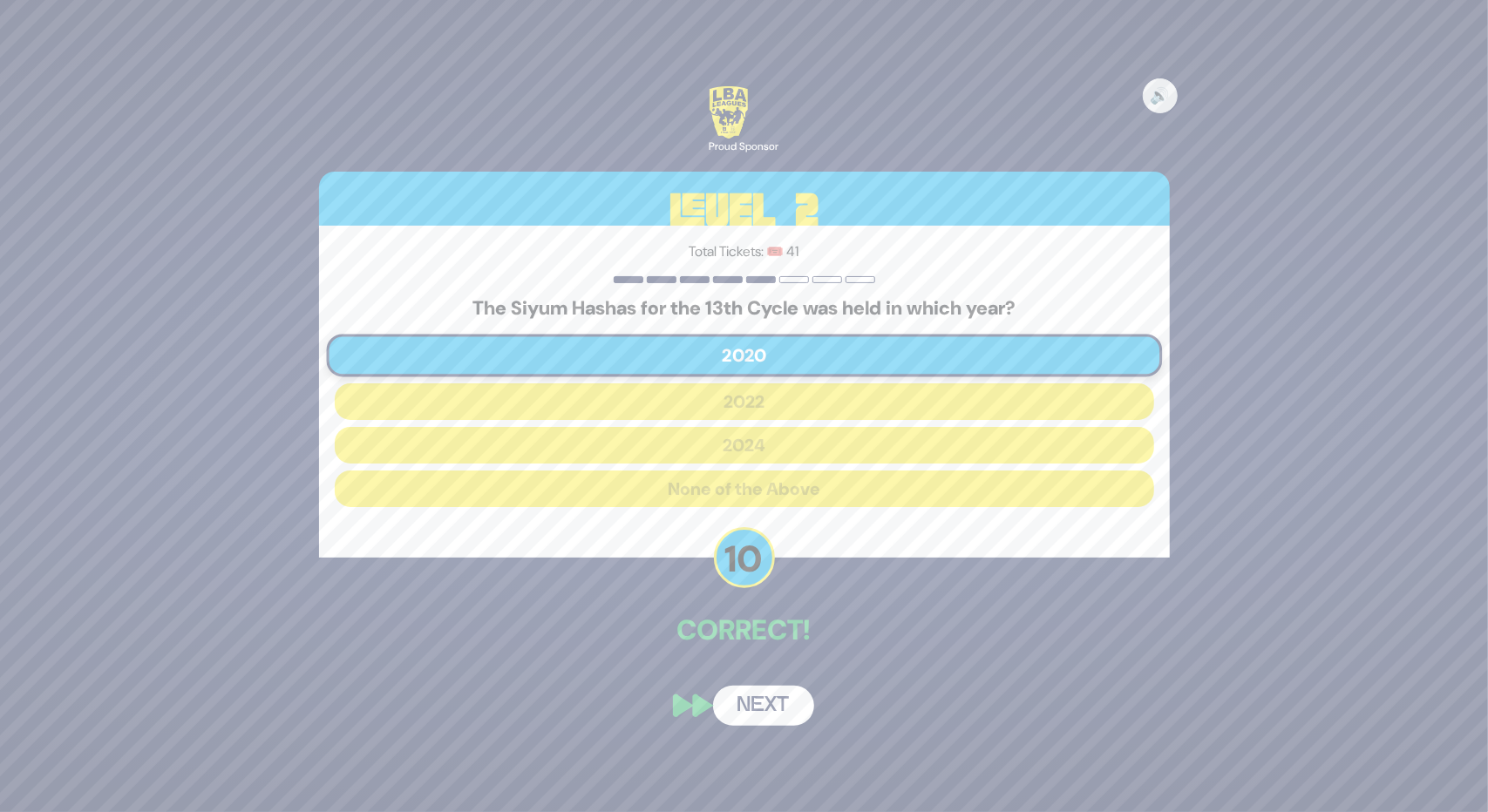
click at [752, 712] on button "Next" at bounding box center [763, 705] width 101 height 40
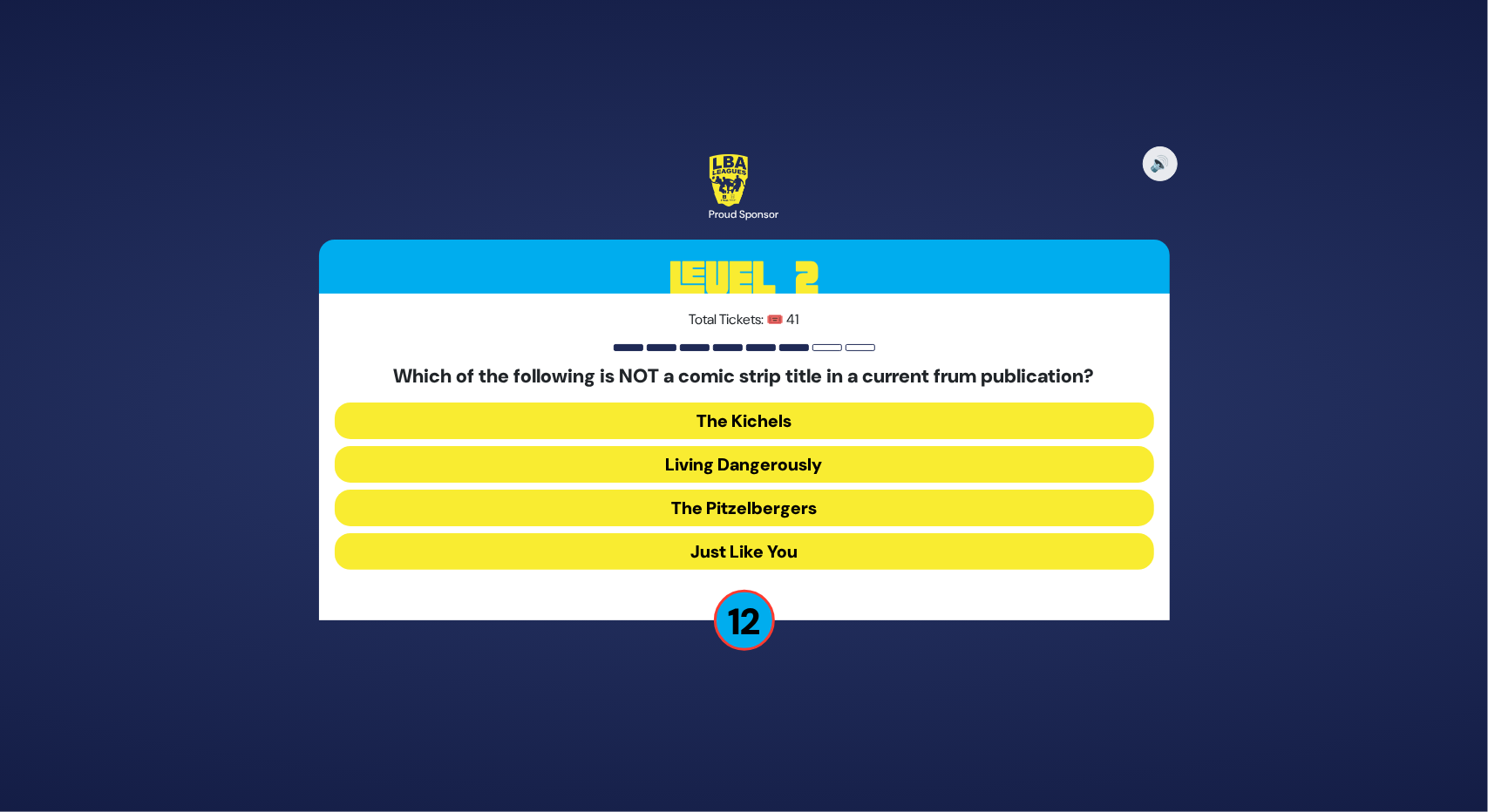
click at [747, 541] on button "Just Like You" at bounding box center [744, 551] width 820 height 37
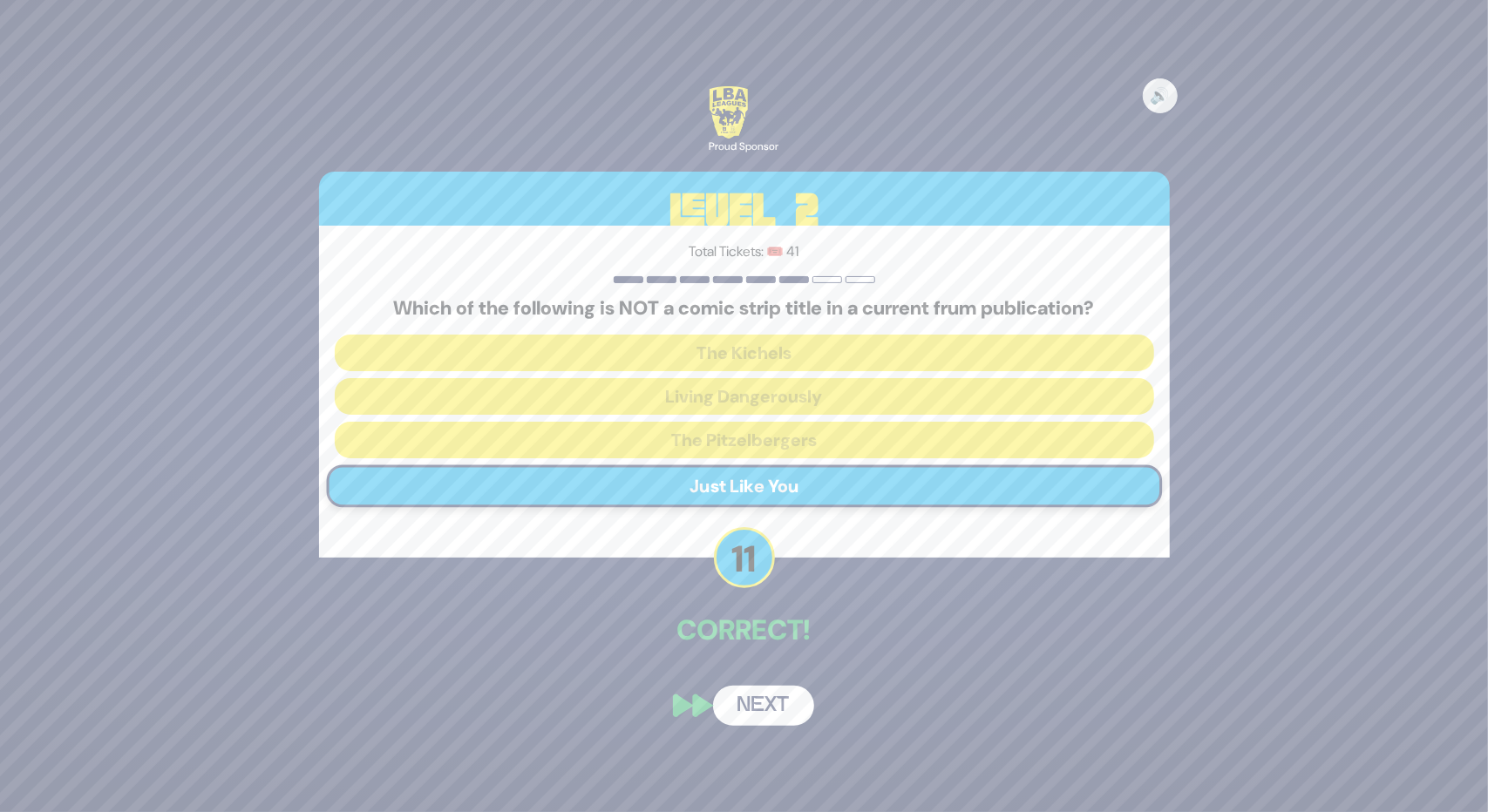
click at [758, 709] on button "Next" at bounding box center [763, 705] width 101 height 40
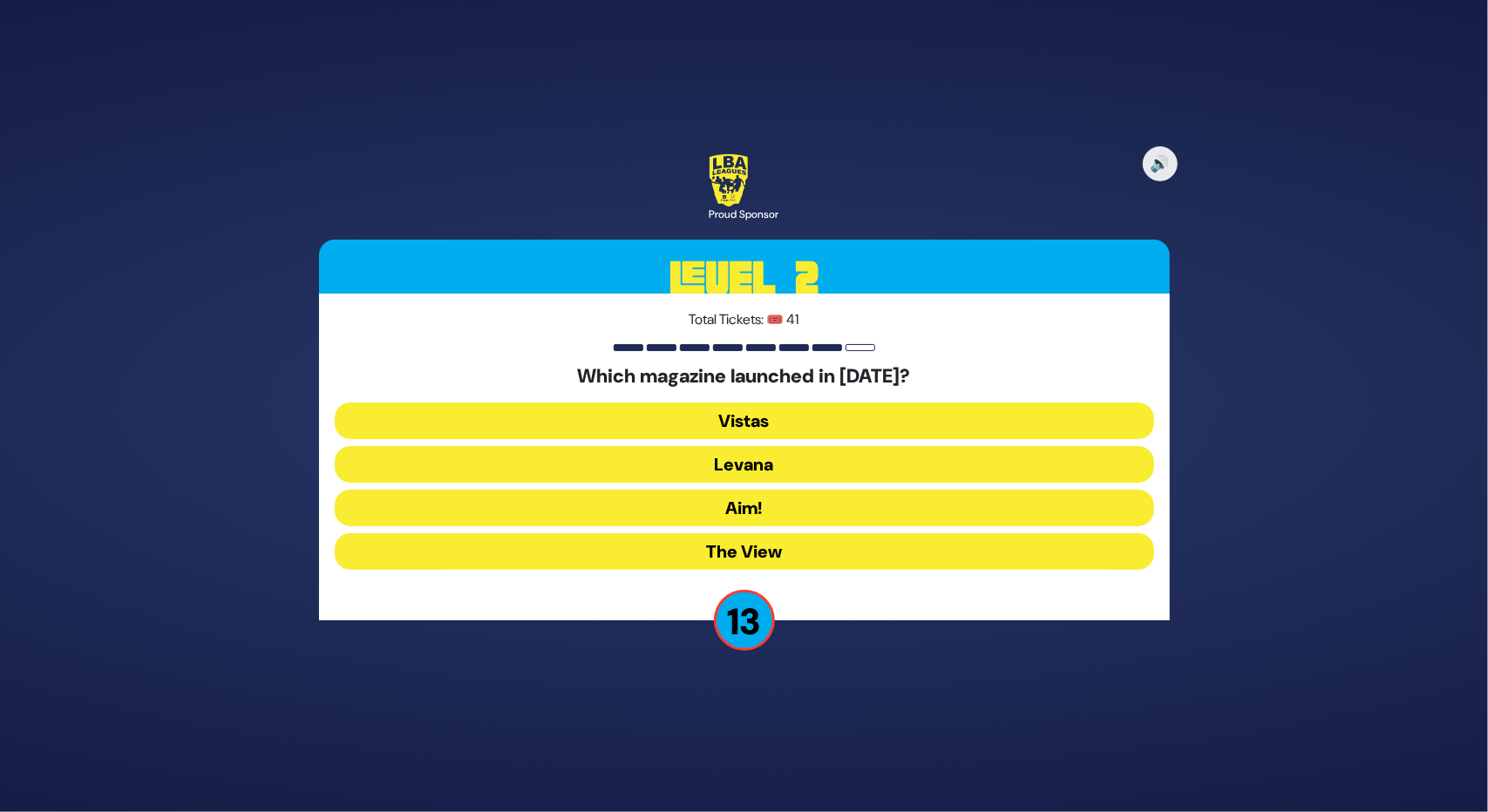
click at [683, 458] on button "Levana" at bounding box center [744, 465] width 820 height 37
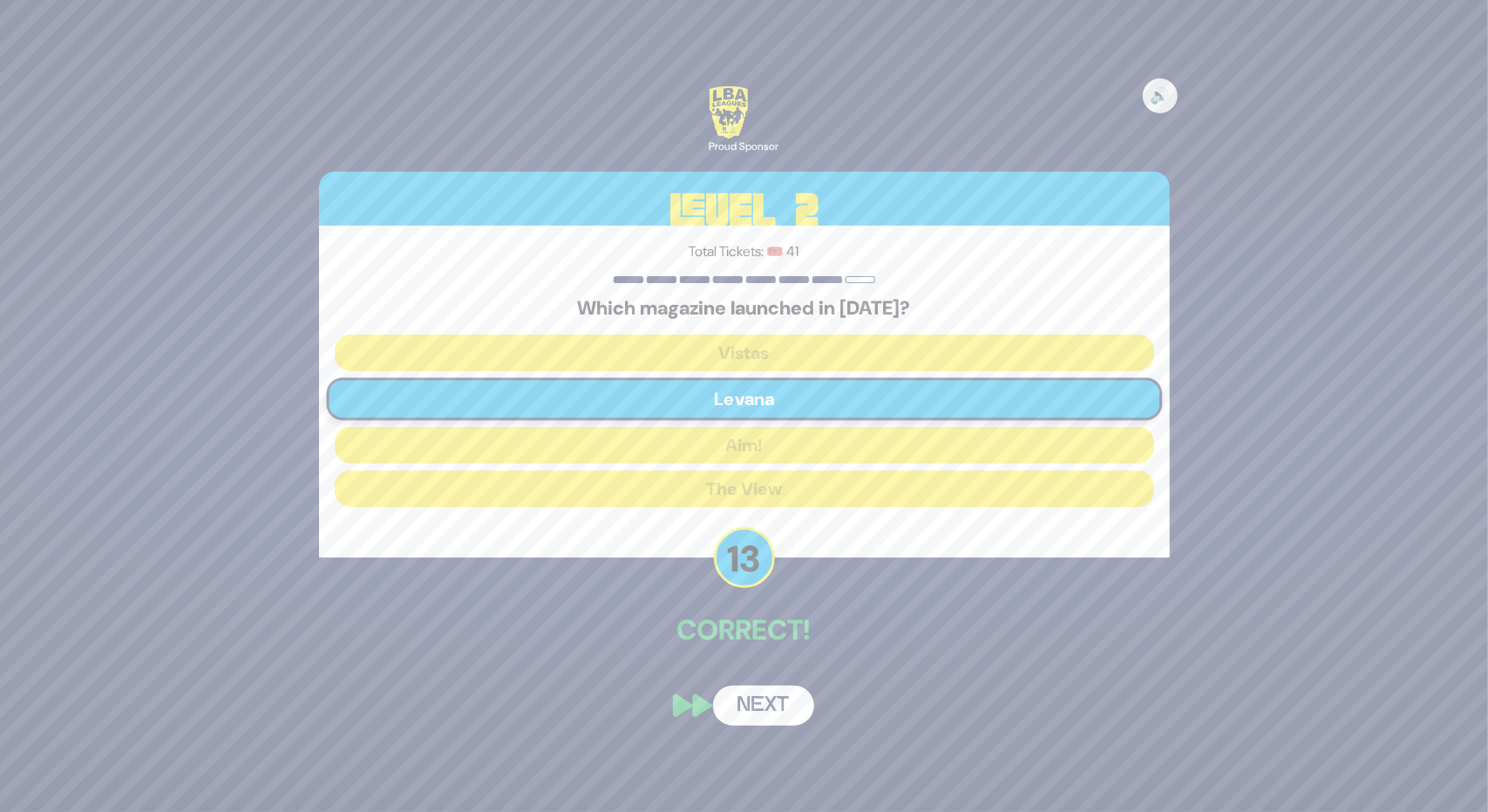
click at [756, 710] on button "Next" at bounding box center [763, 705] width 101 height 40
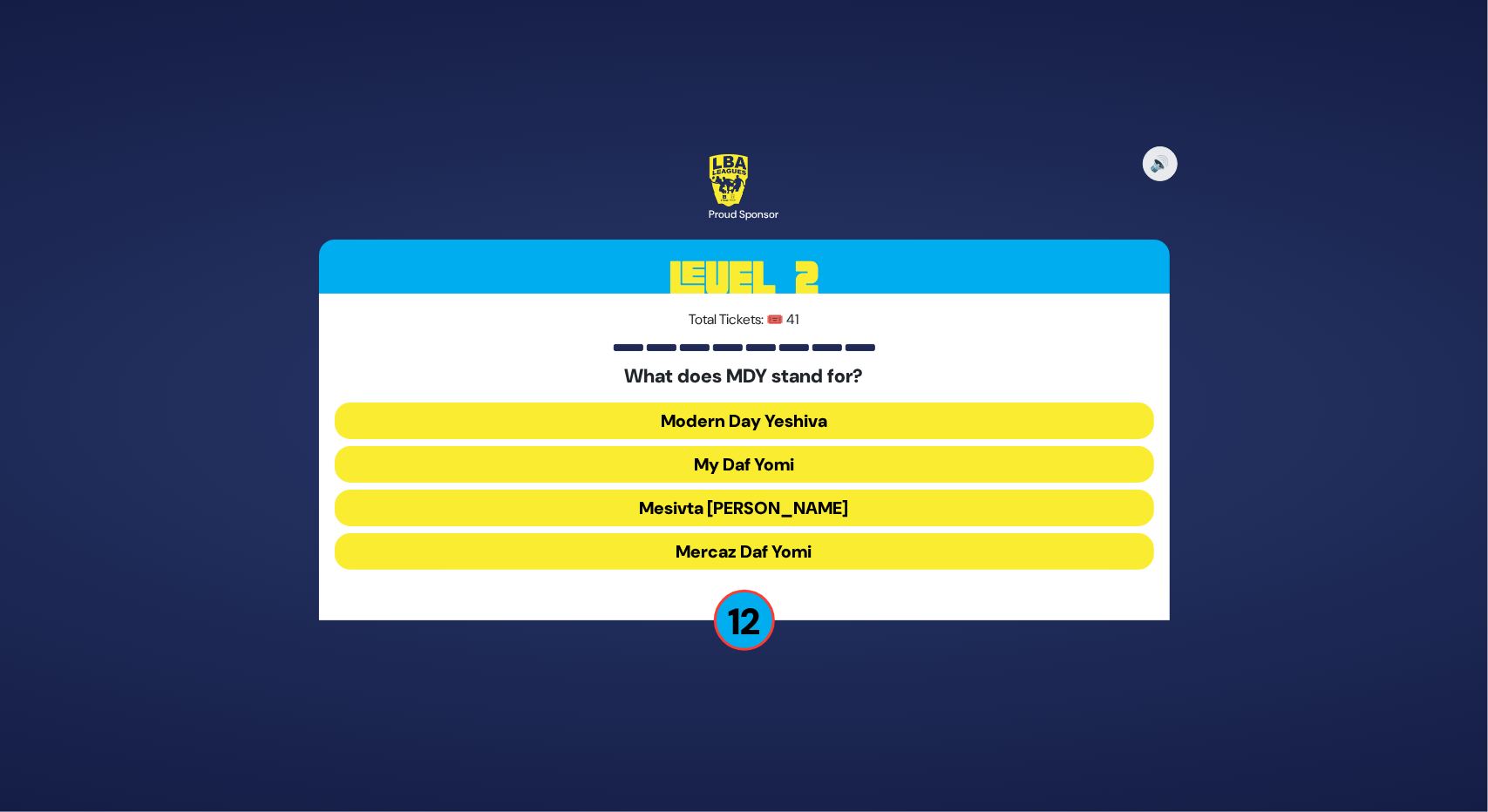
click at [734, 553] on button "Mercaz Daf Yomi" at bounding box center [744, 551] width 820 height 37
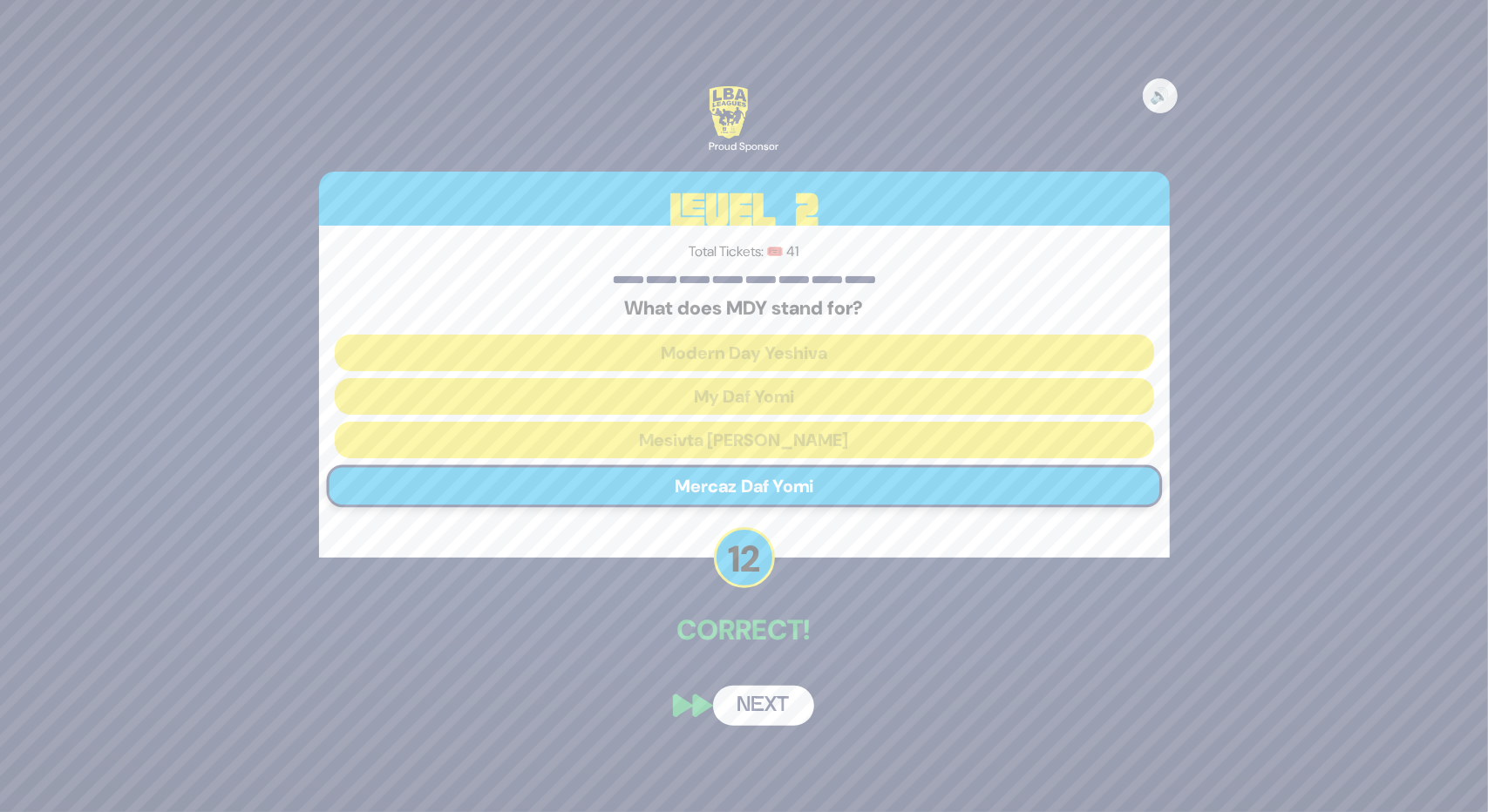
click at [758, 716] on button "Next" at bounding box center [763, 705] width 101 height 40
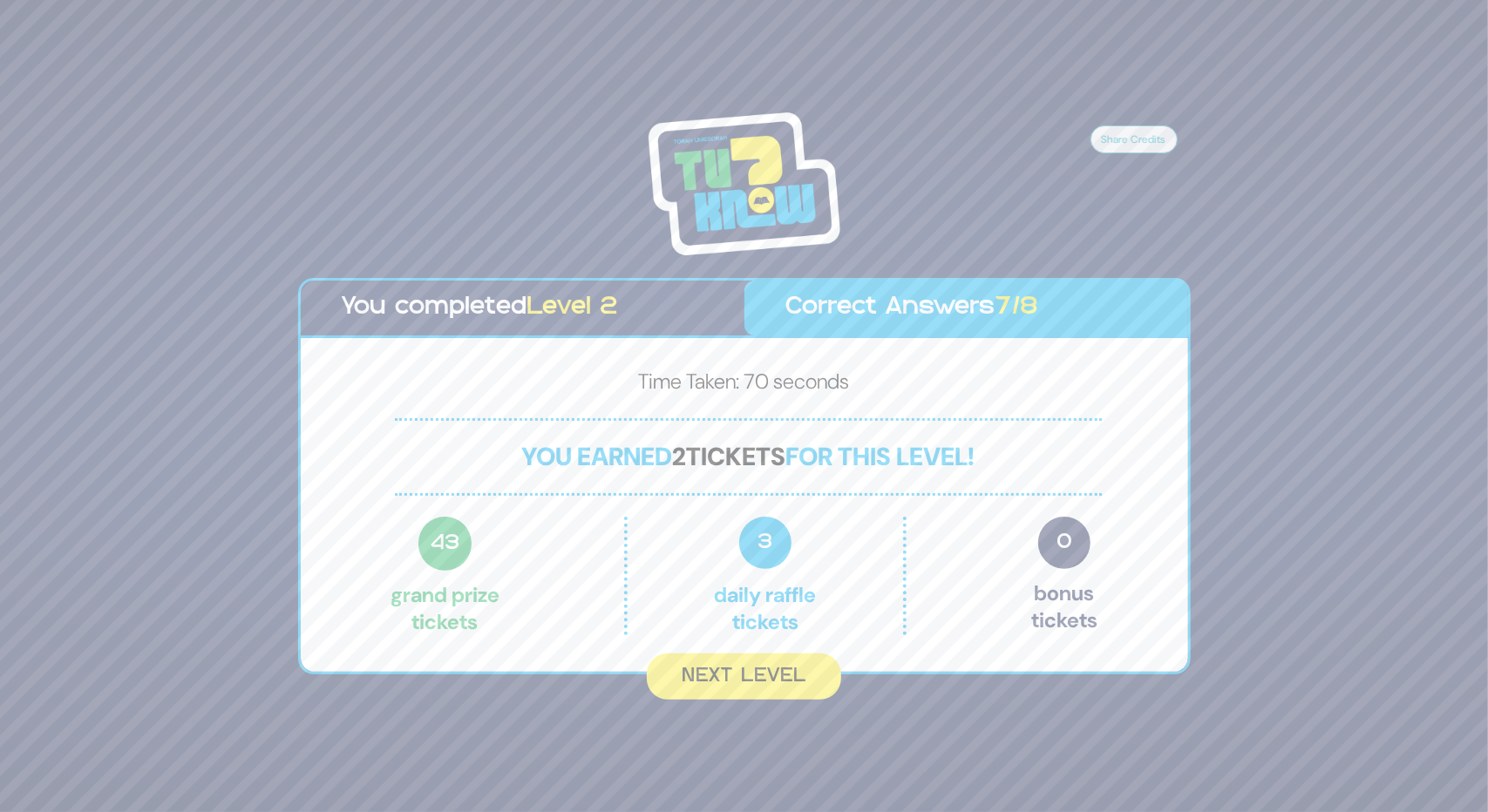
click at [725, 689] on button "Next Level" at bounding box center [744, 676] width 194 height 46
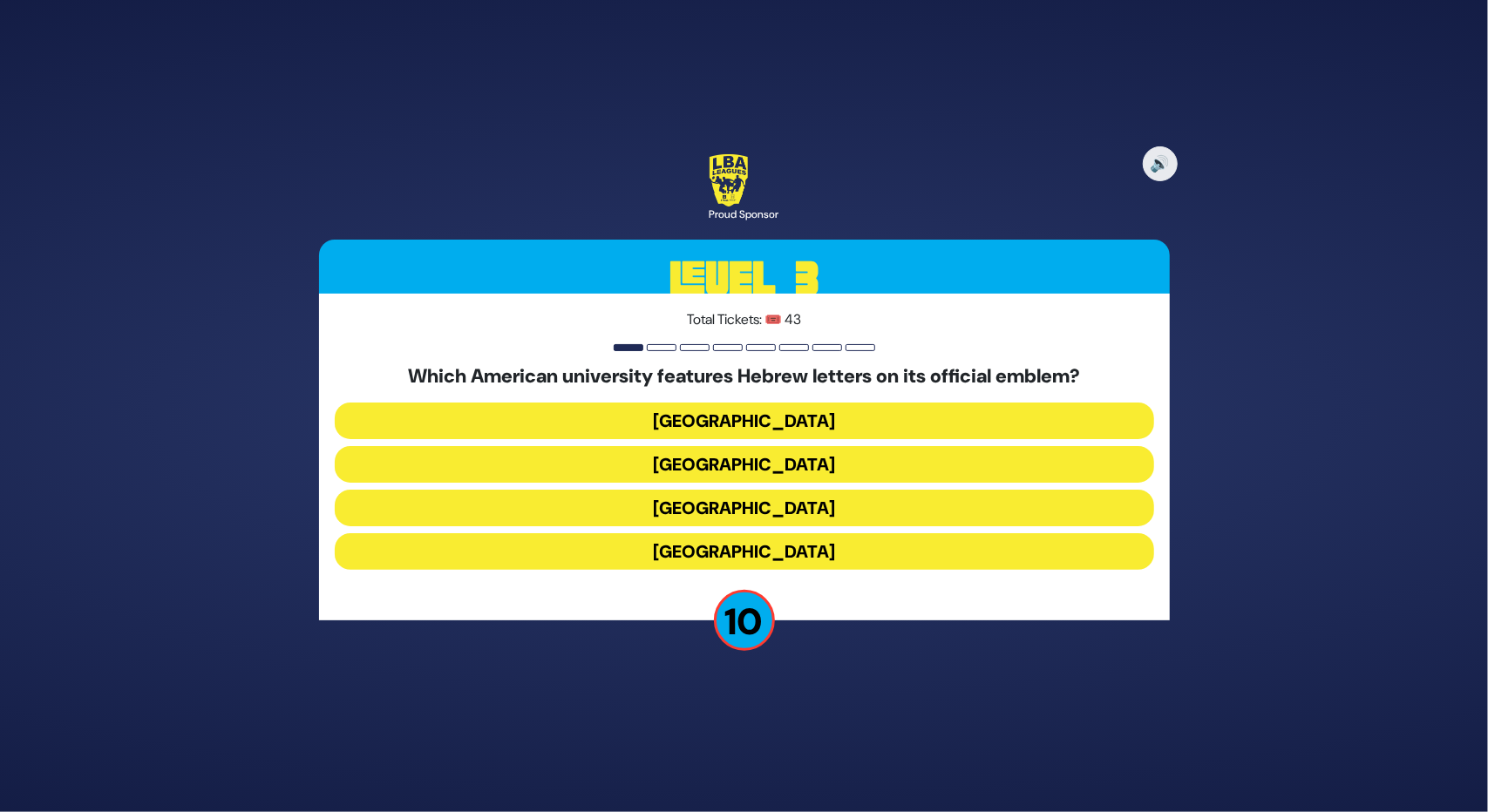
click at [681, 462] on button "[GEOGRAPHIC_DATA]" at bounding box center [744, 465] width 820 height 37
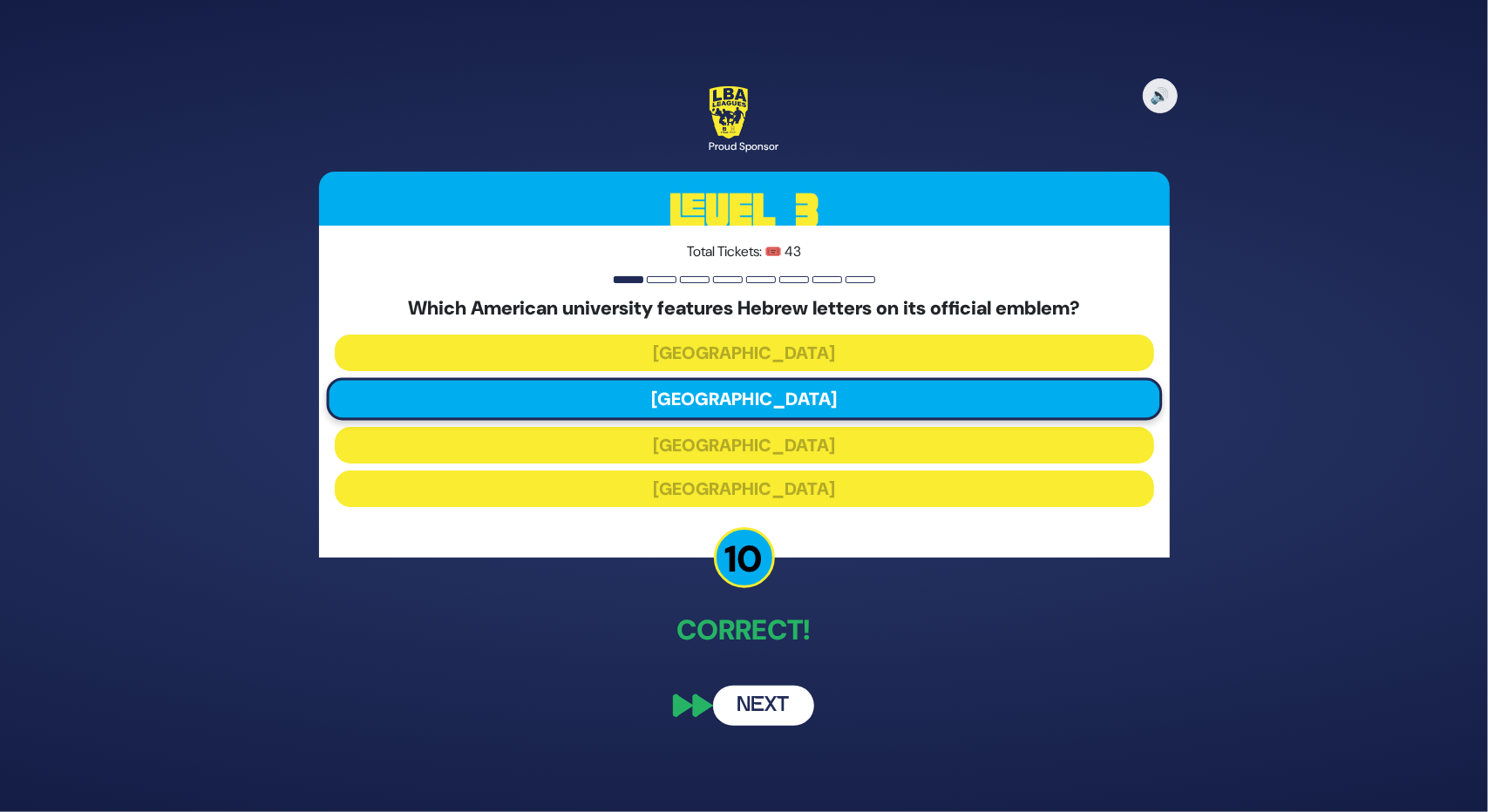
click at [757, 703] on button "Next" at bounding box center [763, 705] width 101 height 40
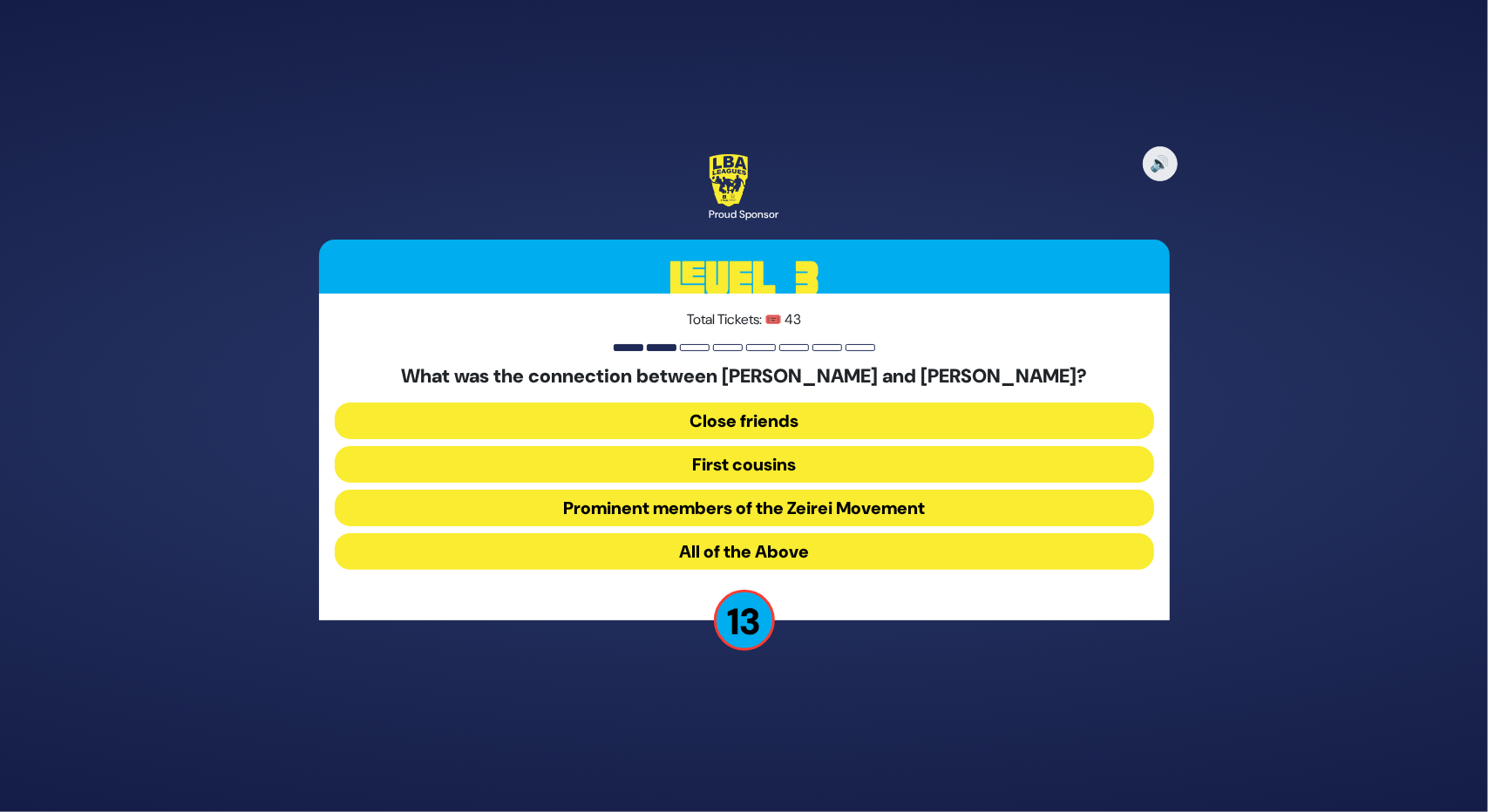
click at [697, 465] on button "First cousins" at bounding box center [744, 465] width 820 height 37
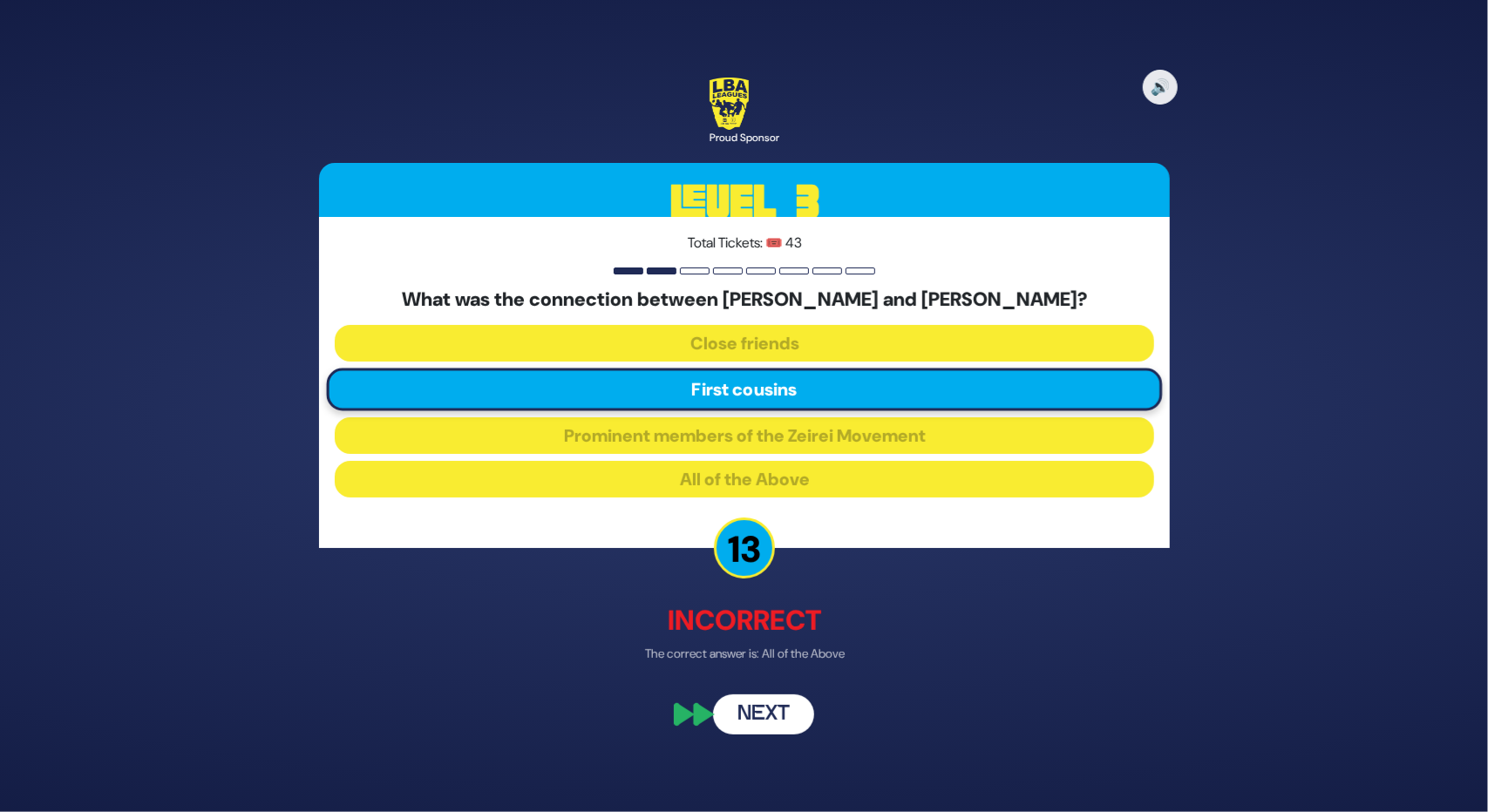
click at [765, 715] on button "Next" at bounding box center [763, 715] width 101 height 40
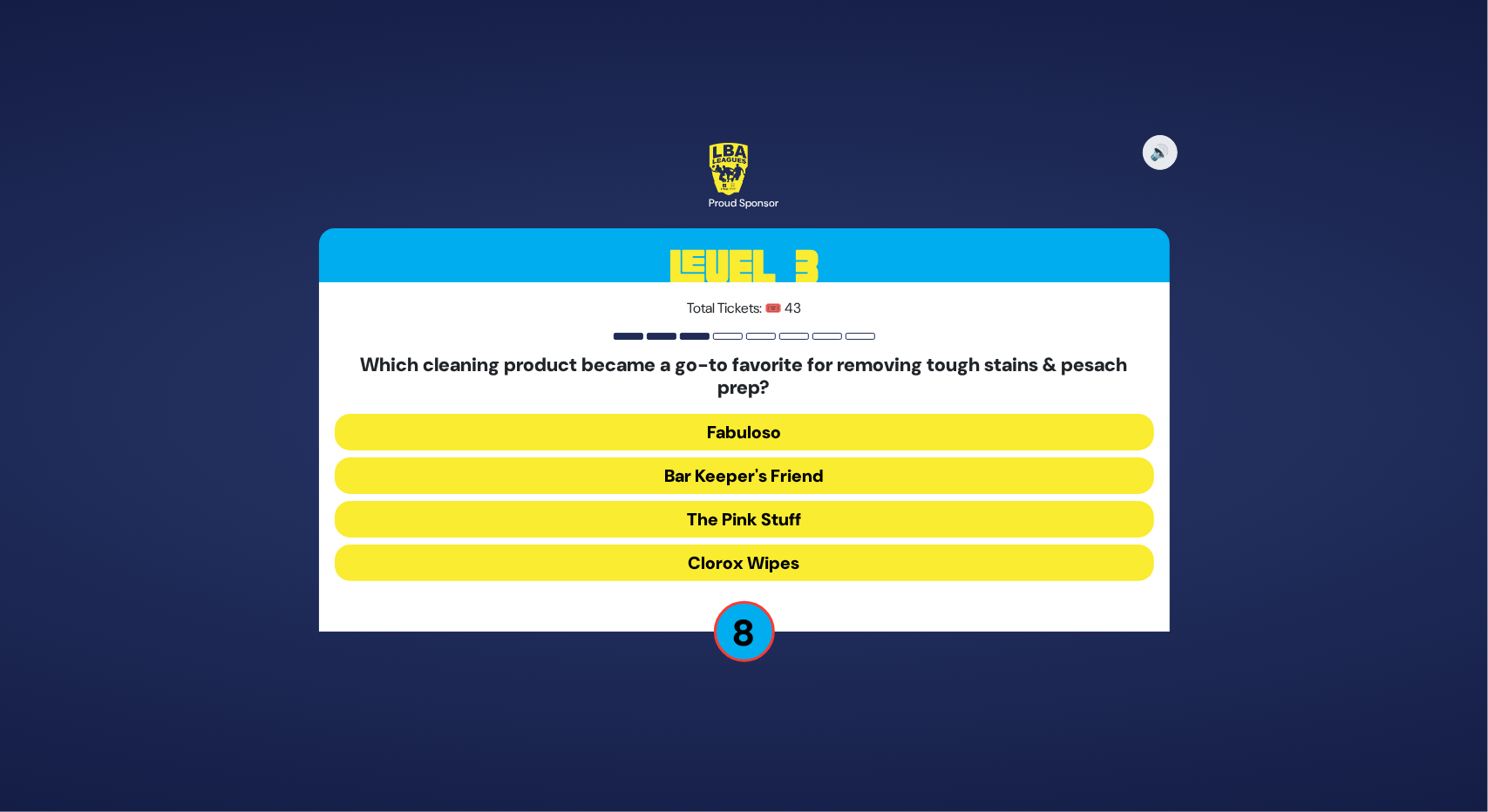
click at [748, 516] on button "The Pink Stuff" at bounding box center [744, 519] width 820 height 37
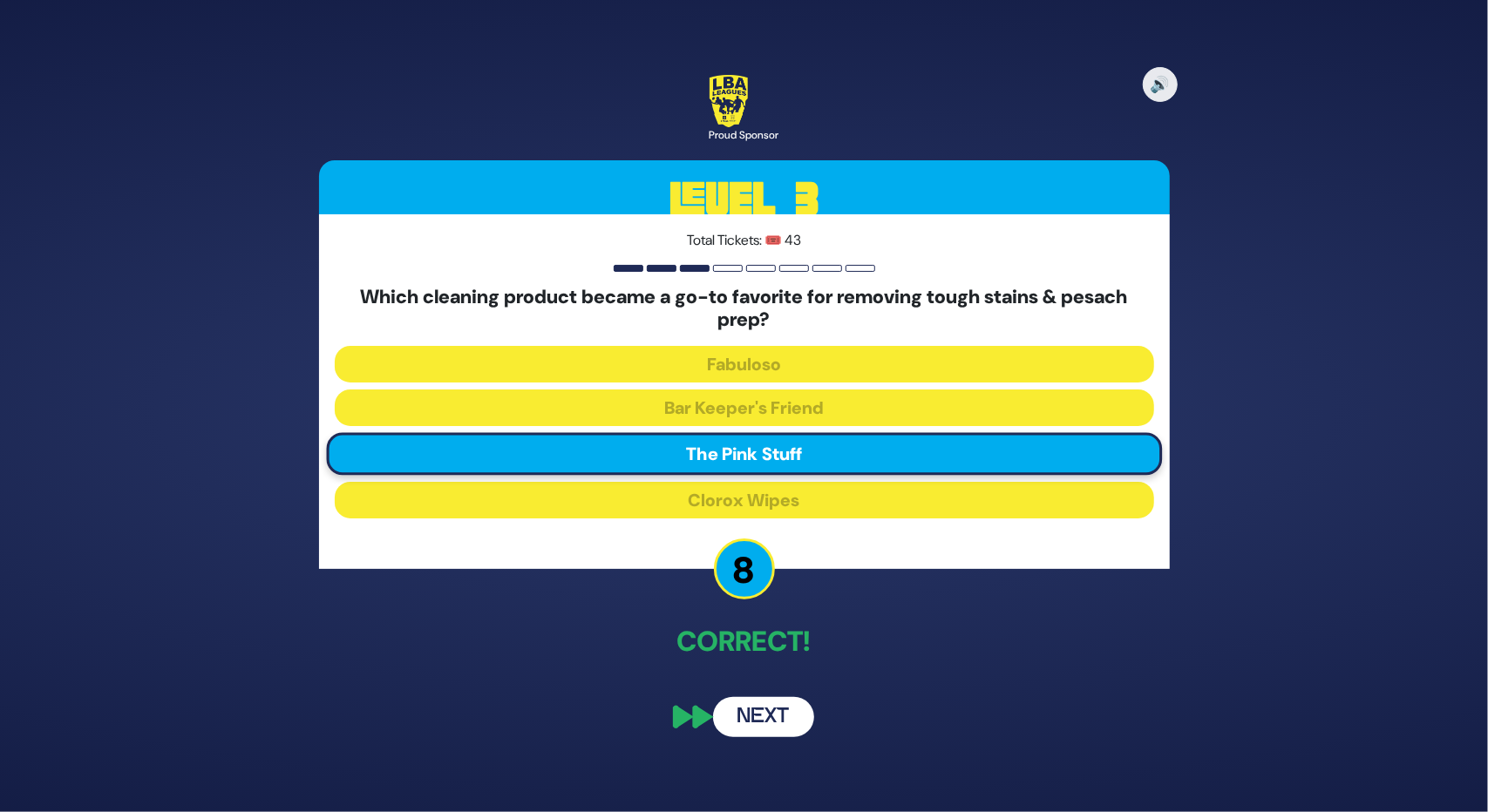
click at [781, 712] on button "Next" at bounding box center [763, 717] width 101 height 40
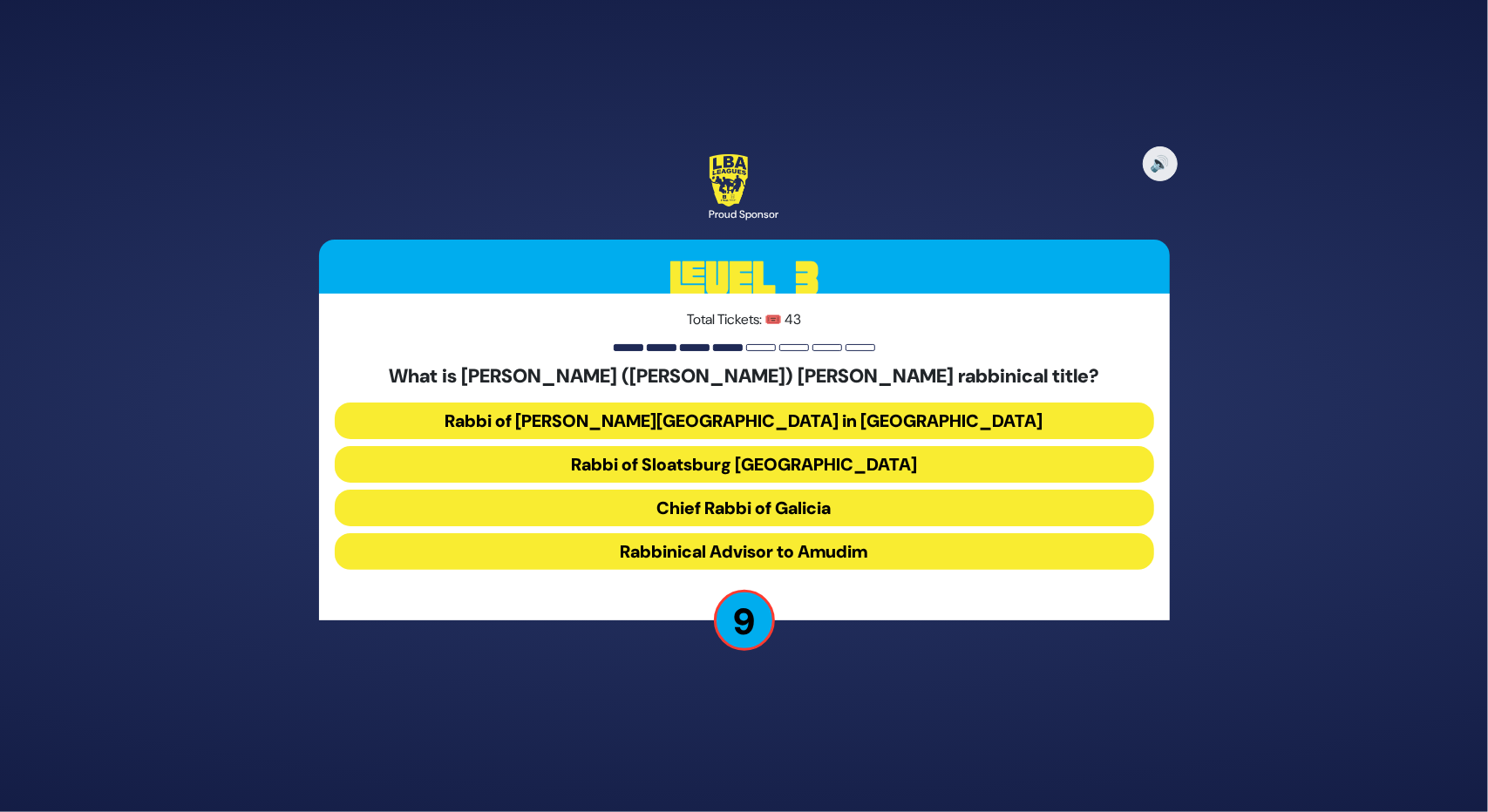
click at [706, 418] on button "Rabbi of [PERSON_NAME][GEOGRAPHIC_DATA] in [GEOGRAPHIC_DATA]" at bounding box center [744, 420] width 820 height 37
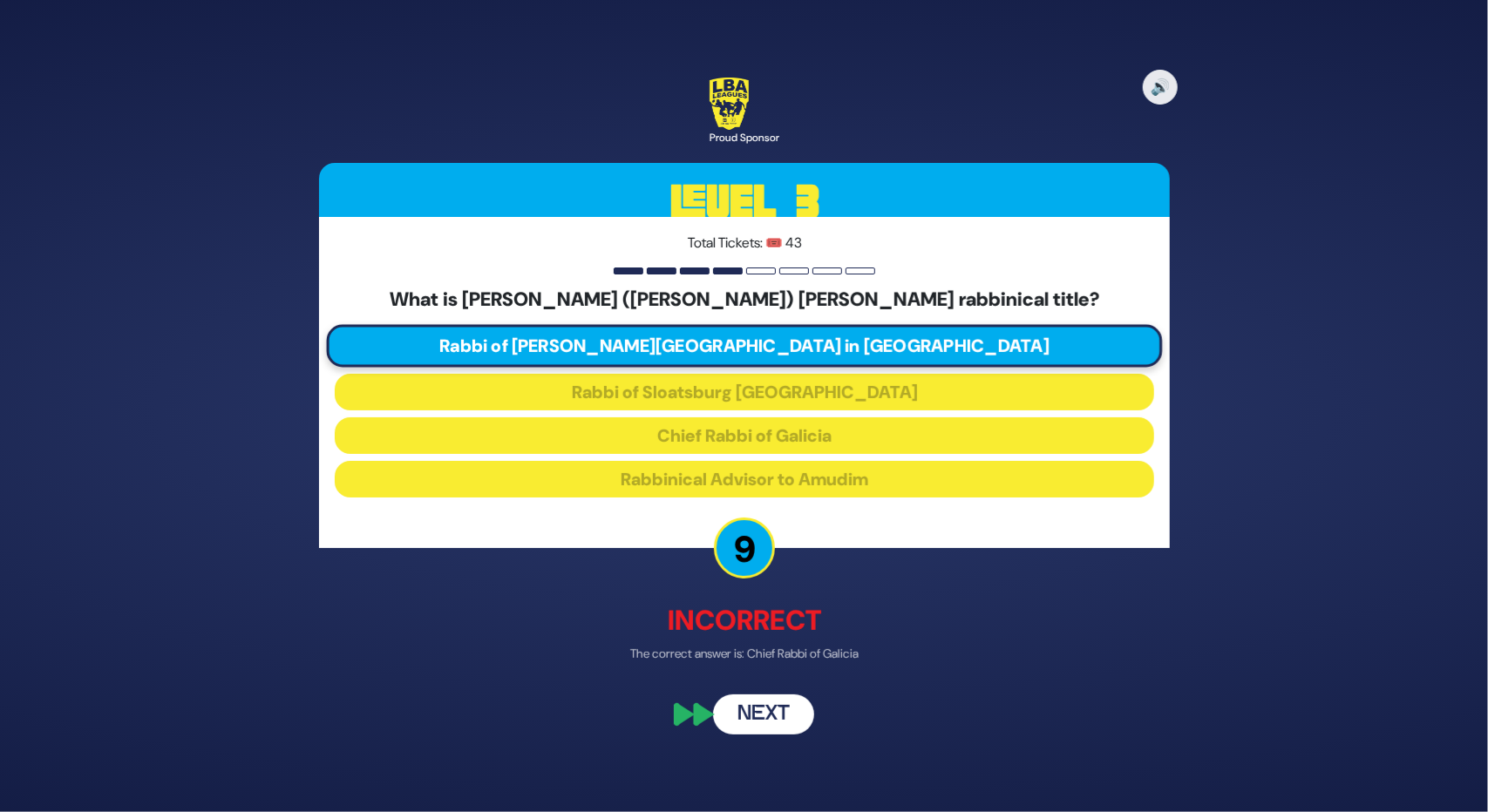
click at [752, 707] on button "Next" at bounding box center [763, 715] width 101 height 40
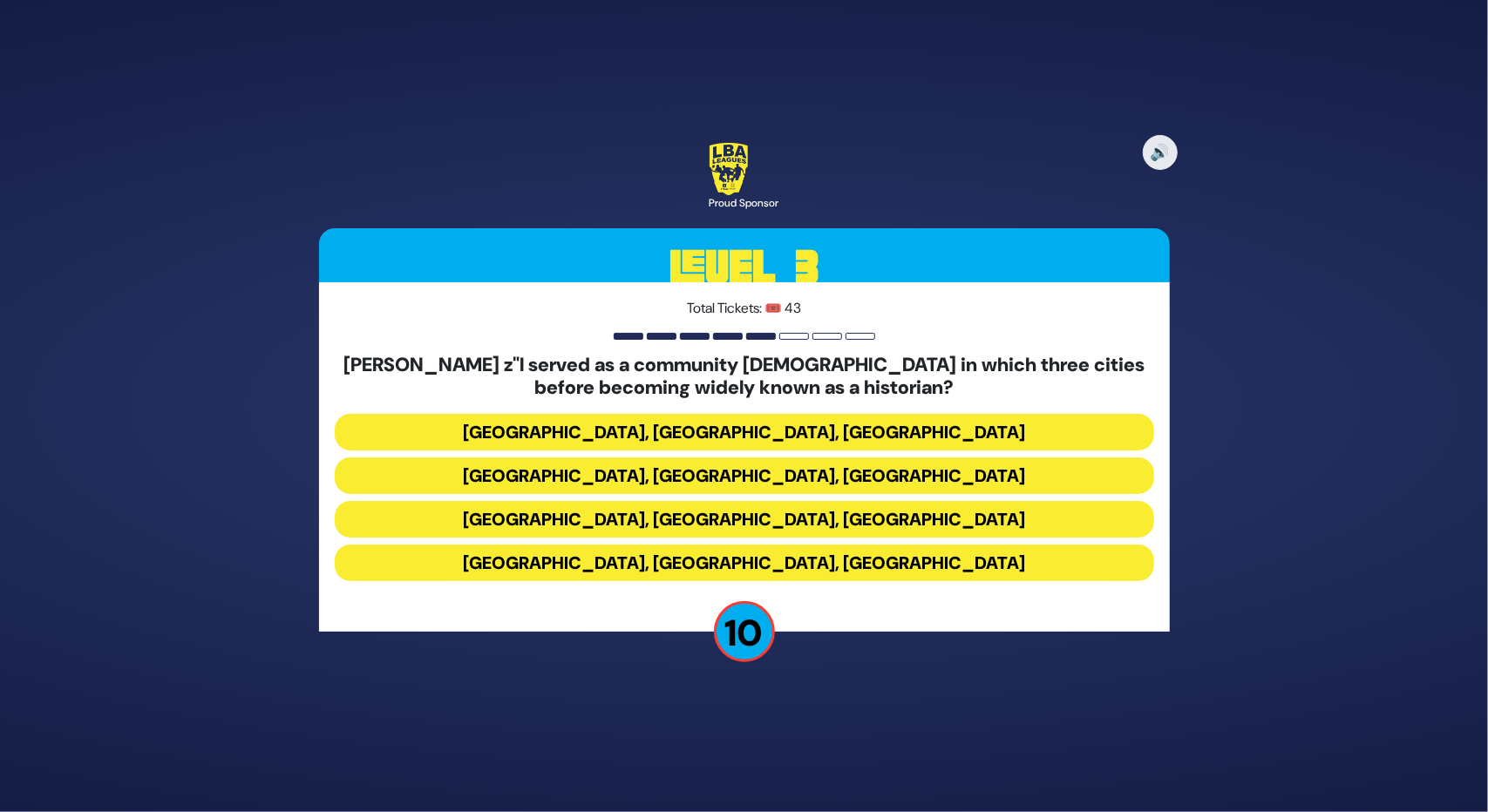
click at [640, 427] on button "[GEOGRAPHIC_DATA], [GEOGRAPHIC_DATA], [GEOGRAPHIC_DATA]" at bounding box center [744, 431] width 820 height 37
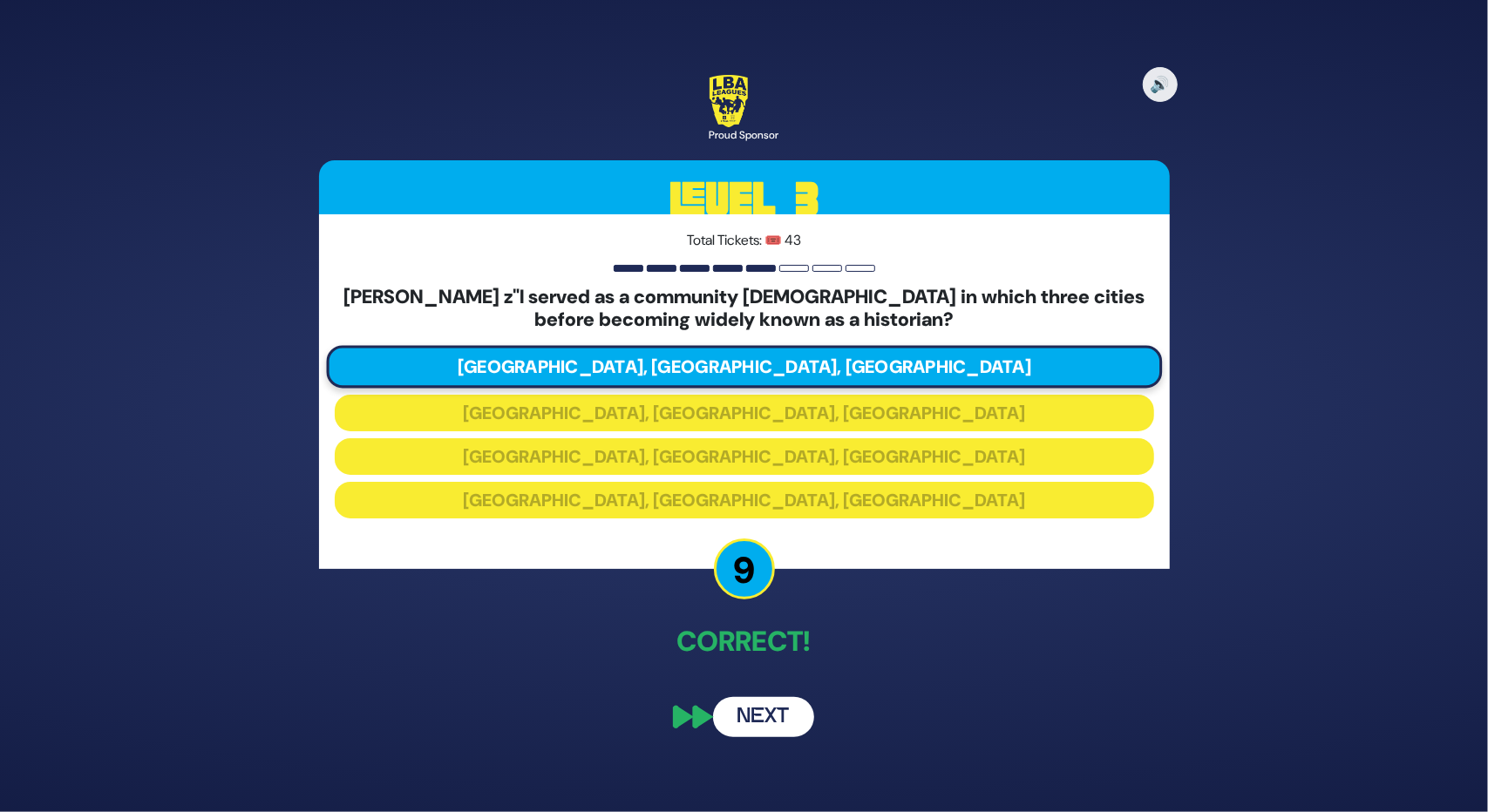
click at [752, 716] on button "Next" at bounding box center [763, 717] width 101 height 40
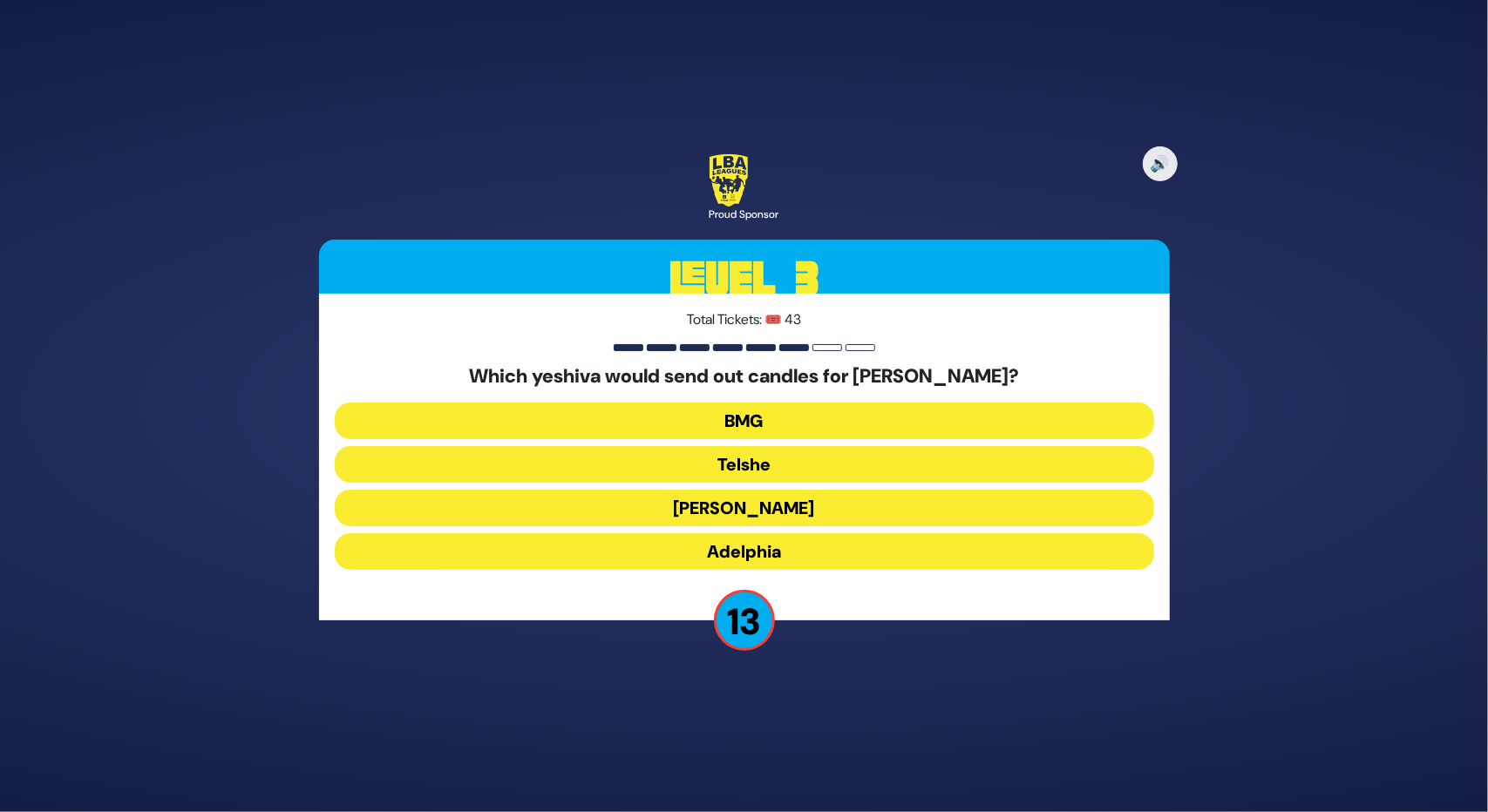
click at [684, 460] on button "Telshe" at bounding box center [744, 465] width 820 height 37
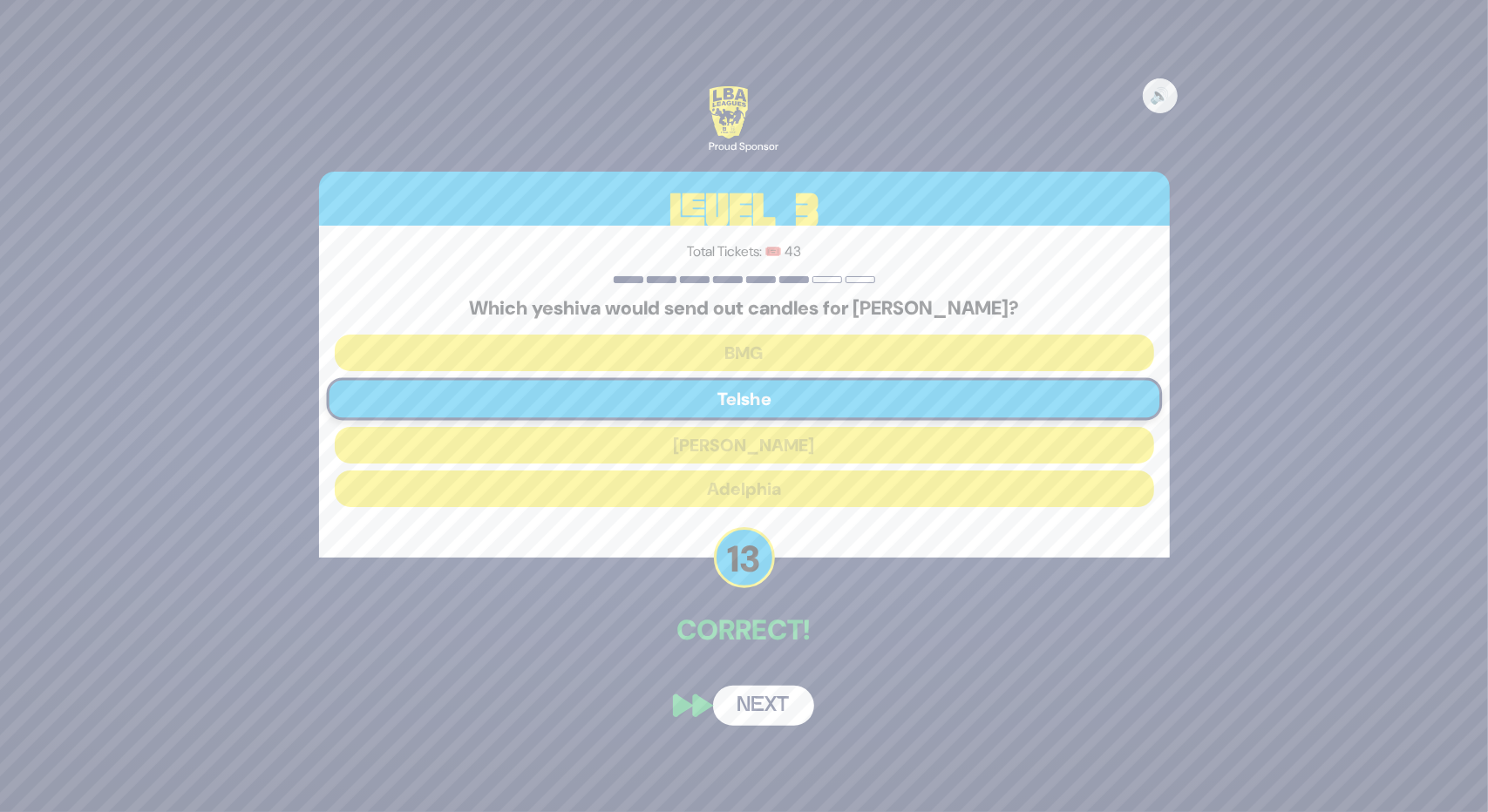
click at [753, 710] on button "Next" at bounding box center [763, 705] width 101 height 40
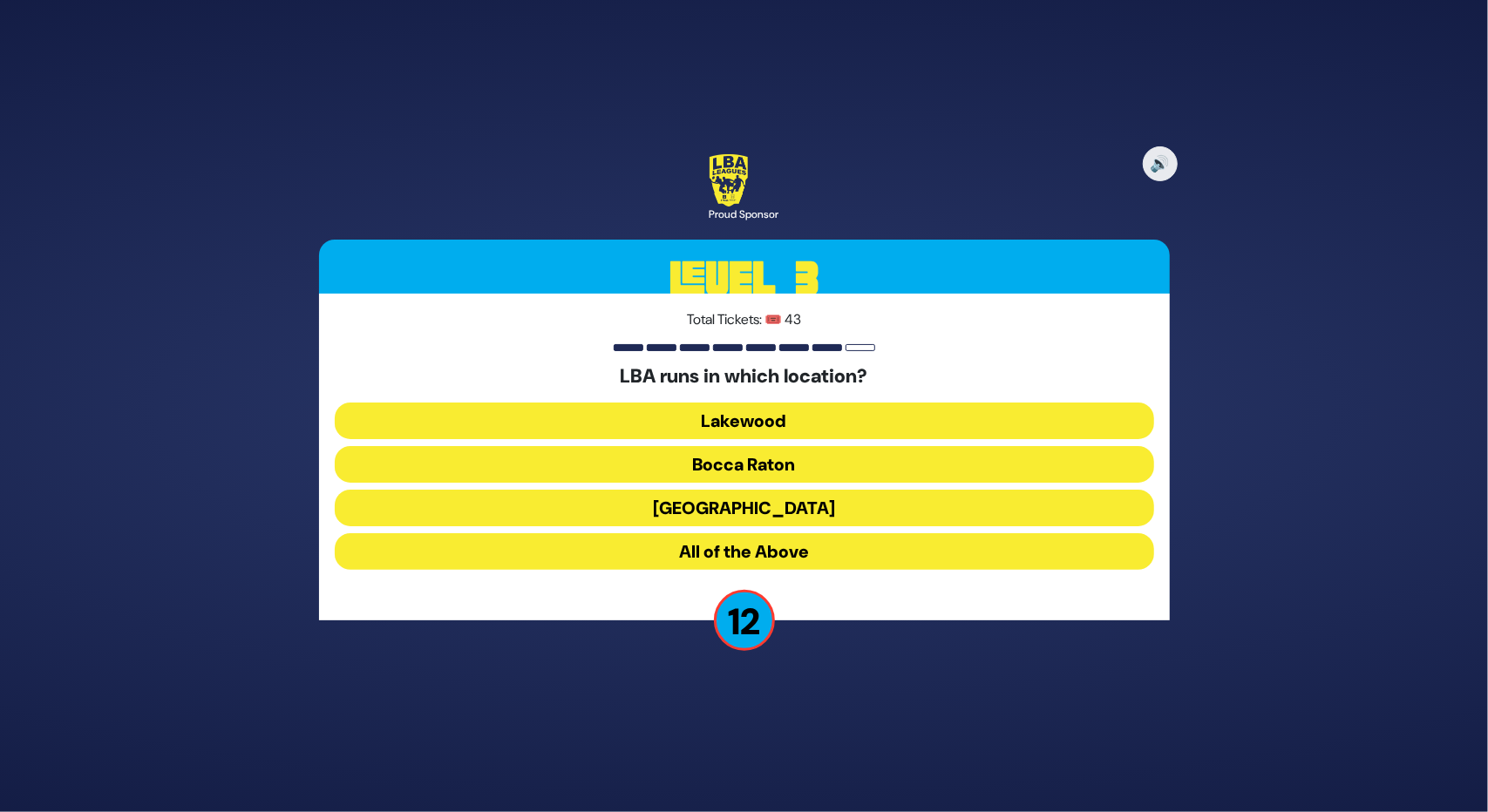
click at [696, 555] on button "All of the Above" at bounding box center [744, 551] width 820 height 37
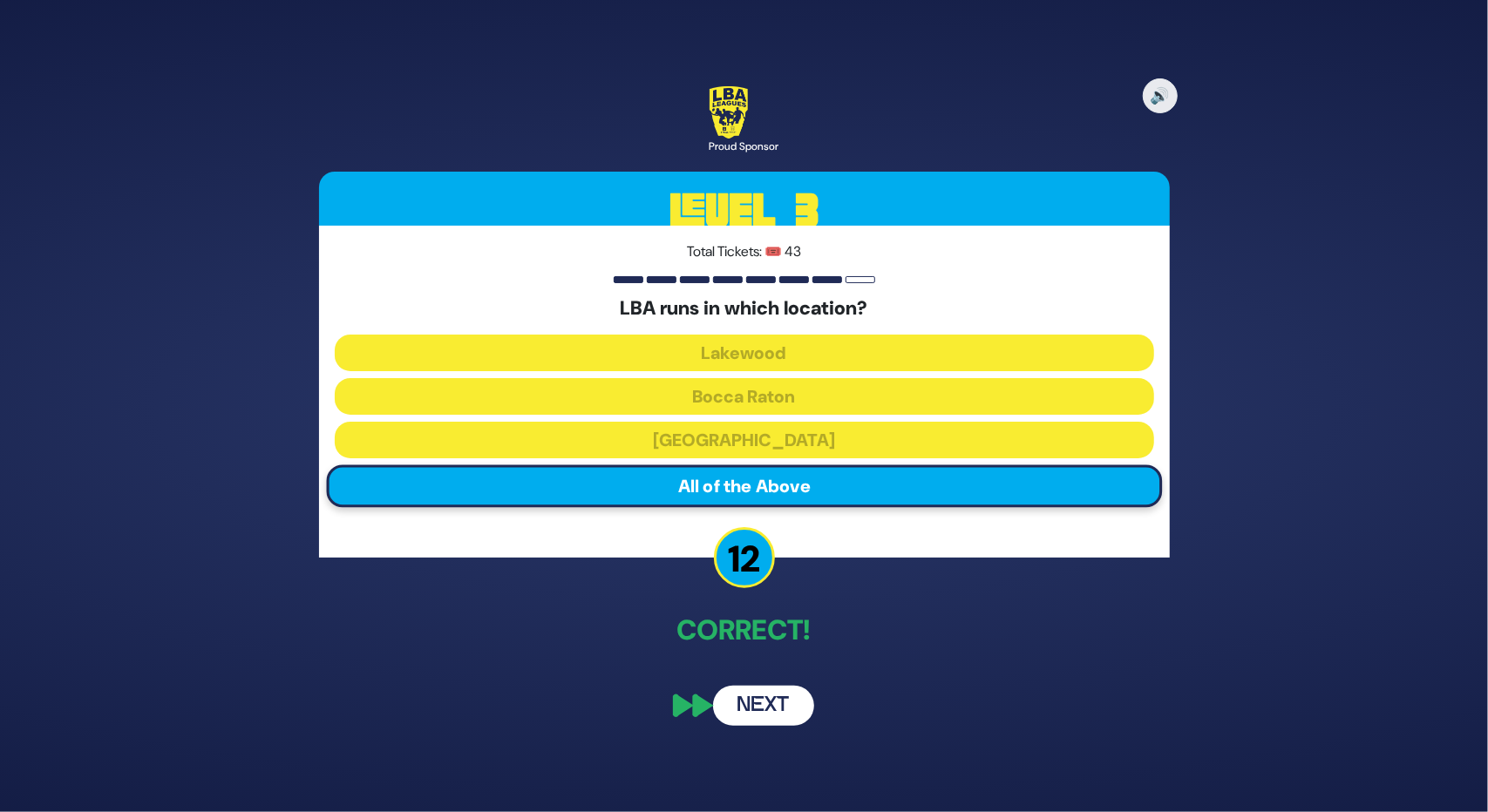
click at [736, 702] on button "Next" at bounding box center [763, 705] width 101 height 40
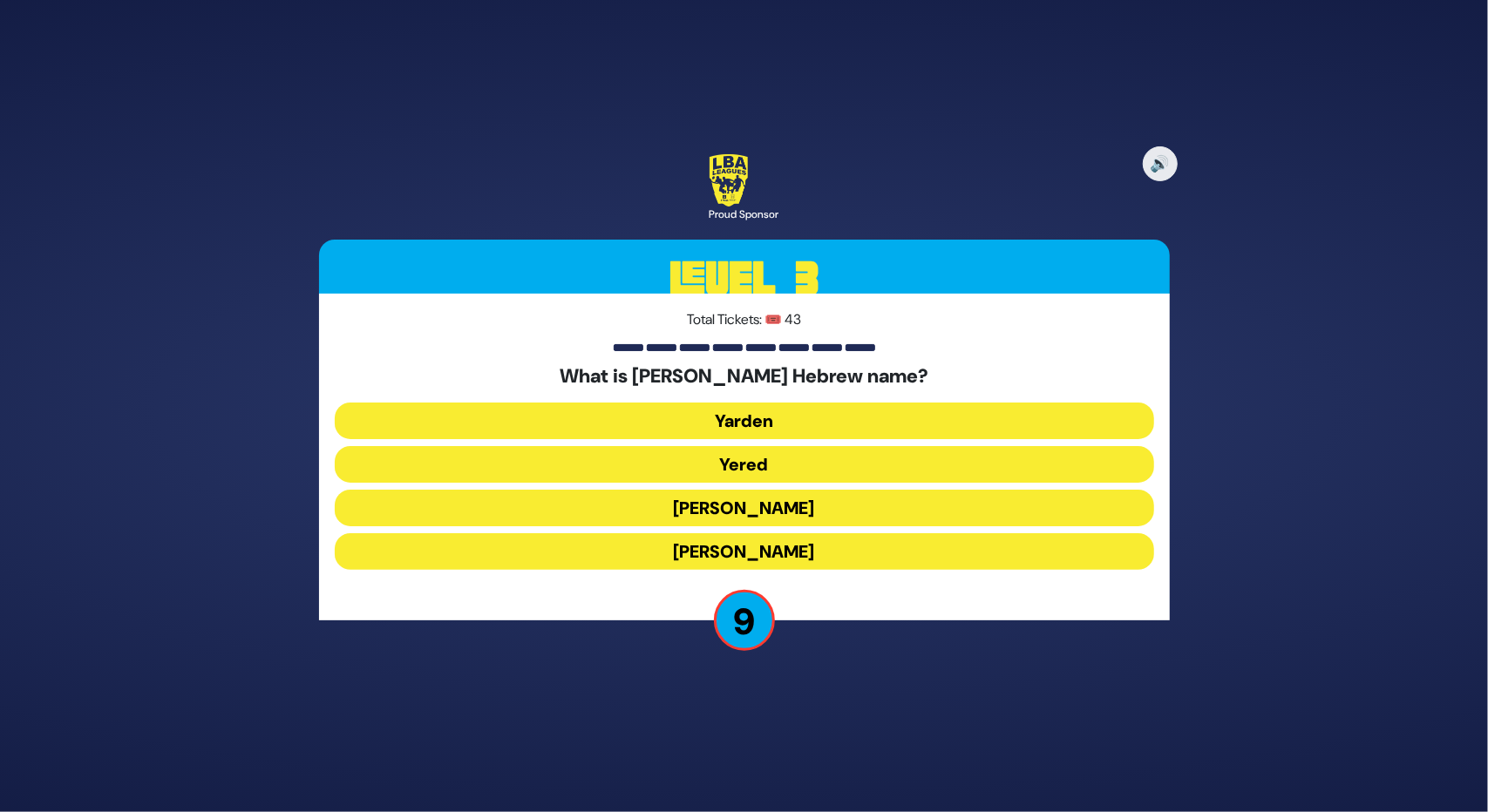
click at [699, 458] on button "Yered" at bounding box center [744, 465] width 820 height 37
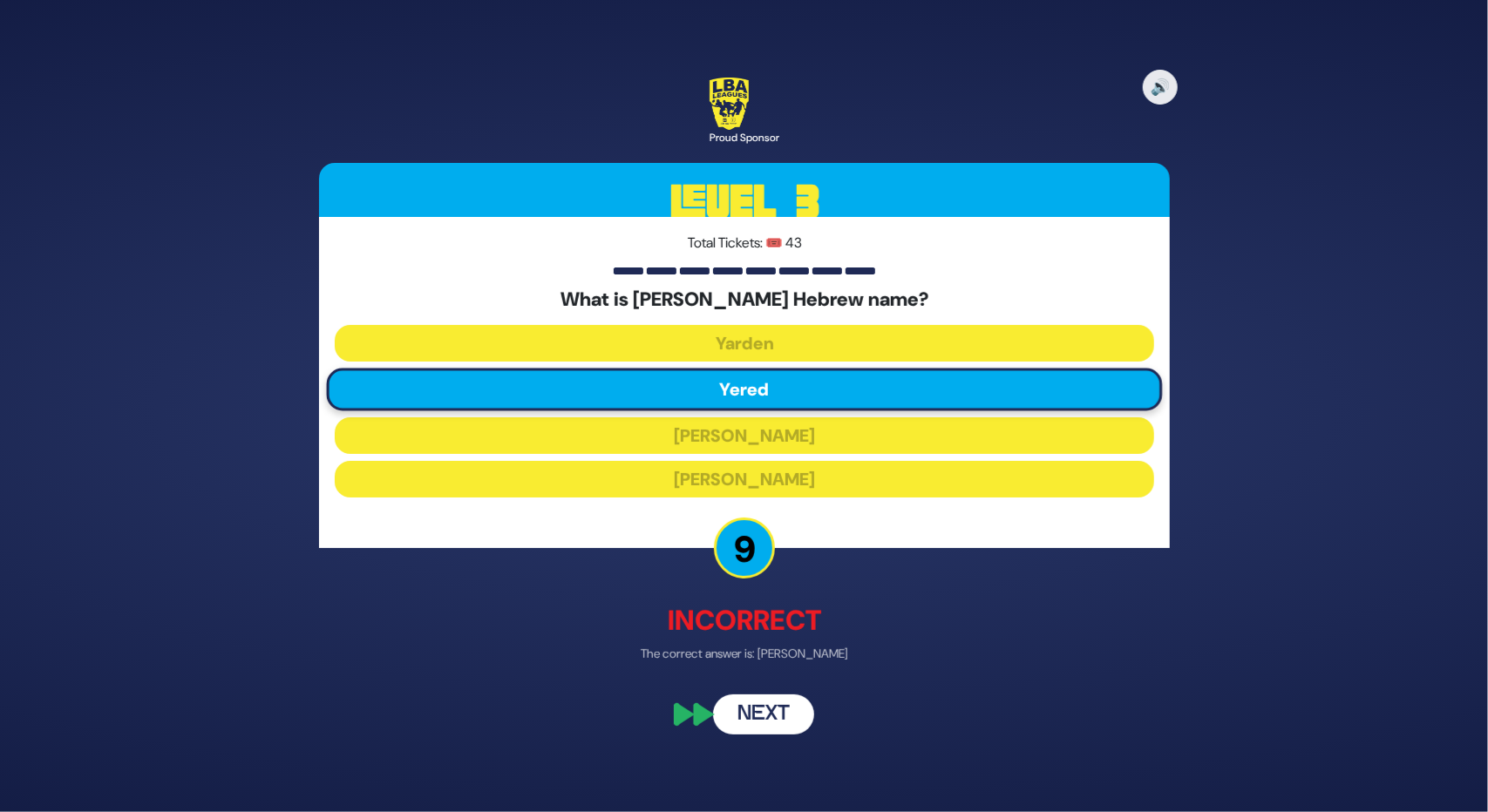
click at [744, 710] on button "Next" at bounding box center [763, 715] width 101 height 40
